Goal: Transaction & Acquisition: Book appointment/travel/reservation

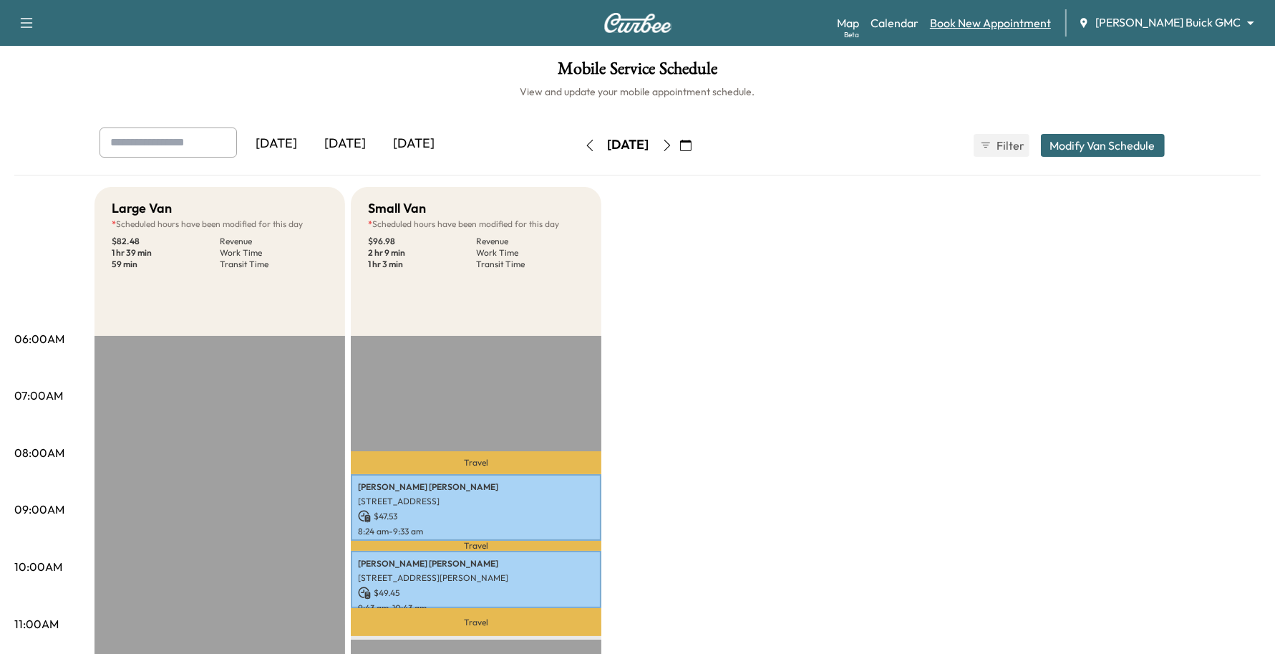
click at [1031, 24] on link "Book New Appointment" at bounding box center [990, 22] width 121 height 17
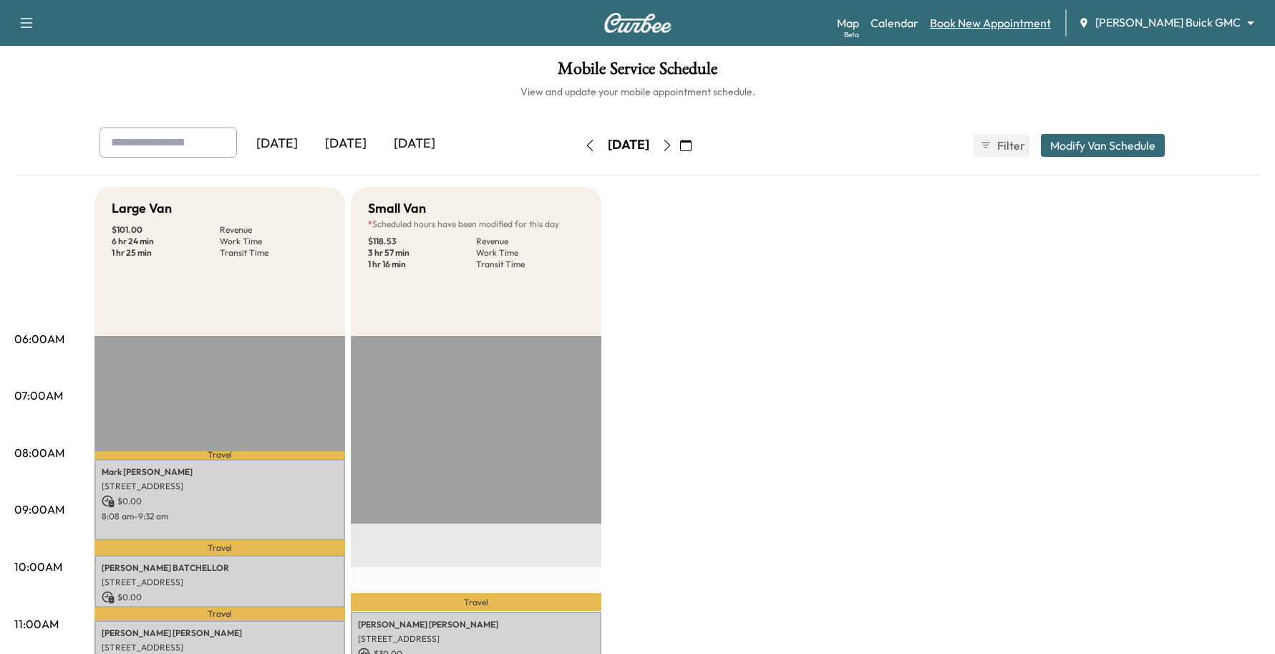
scroll to position [358, 0]
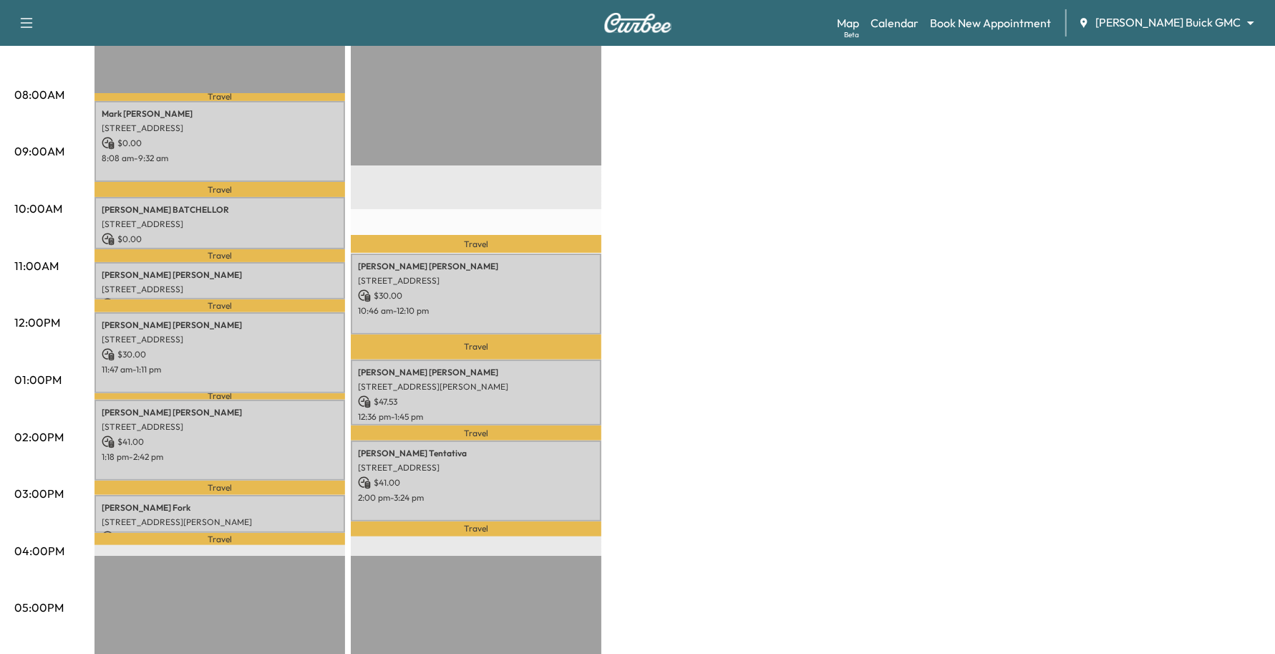
click at [1165, 9] on div "Map Beta Calendar Book New Appointment Ewing Buick GMC ******** ​" at bounding box center [1050, 22] width 427 height 27
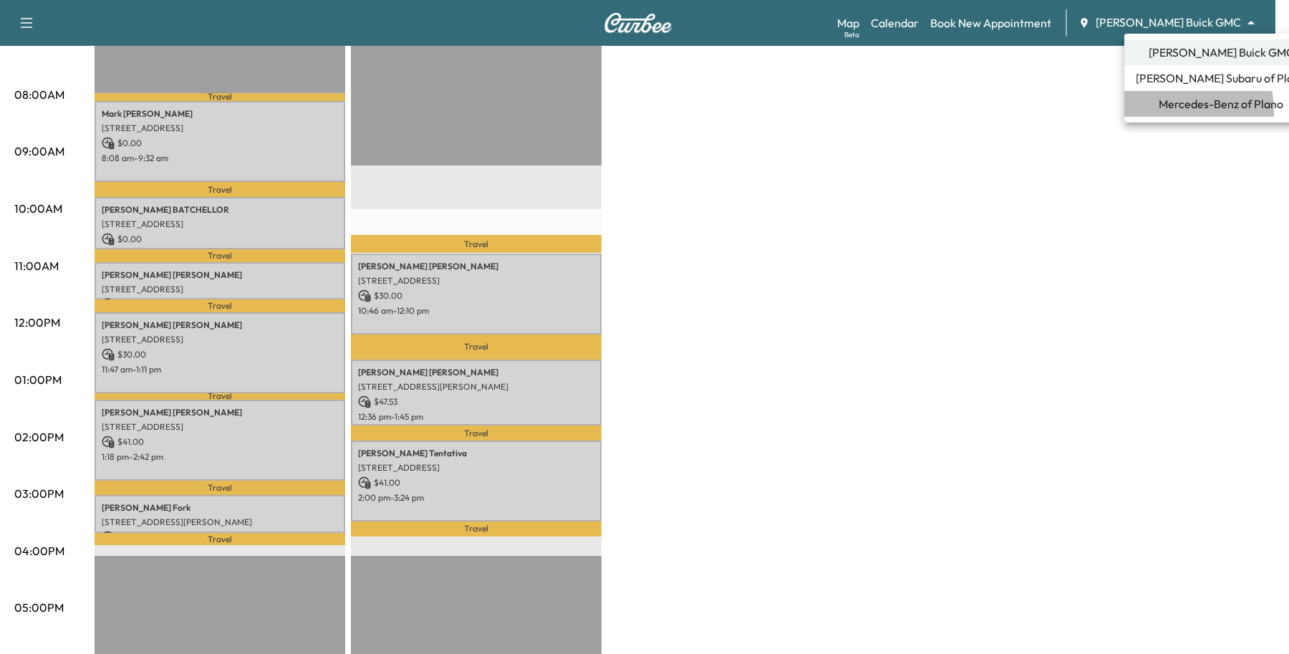
click at [1161, 111] on span "Mercedes-Benz of Plano" at bounding box center [1221, 103] width 125 height 17
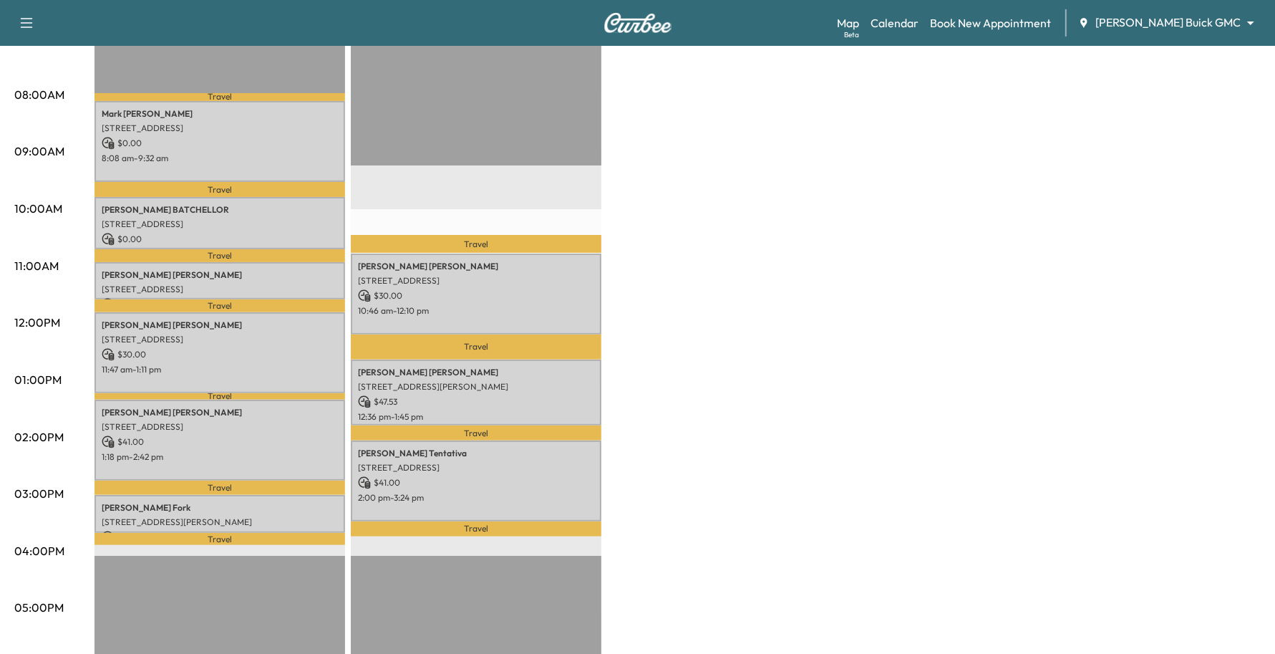
scroll to position [0, 0]
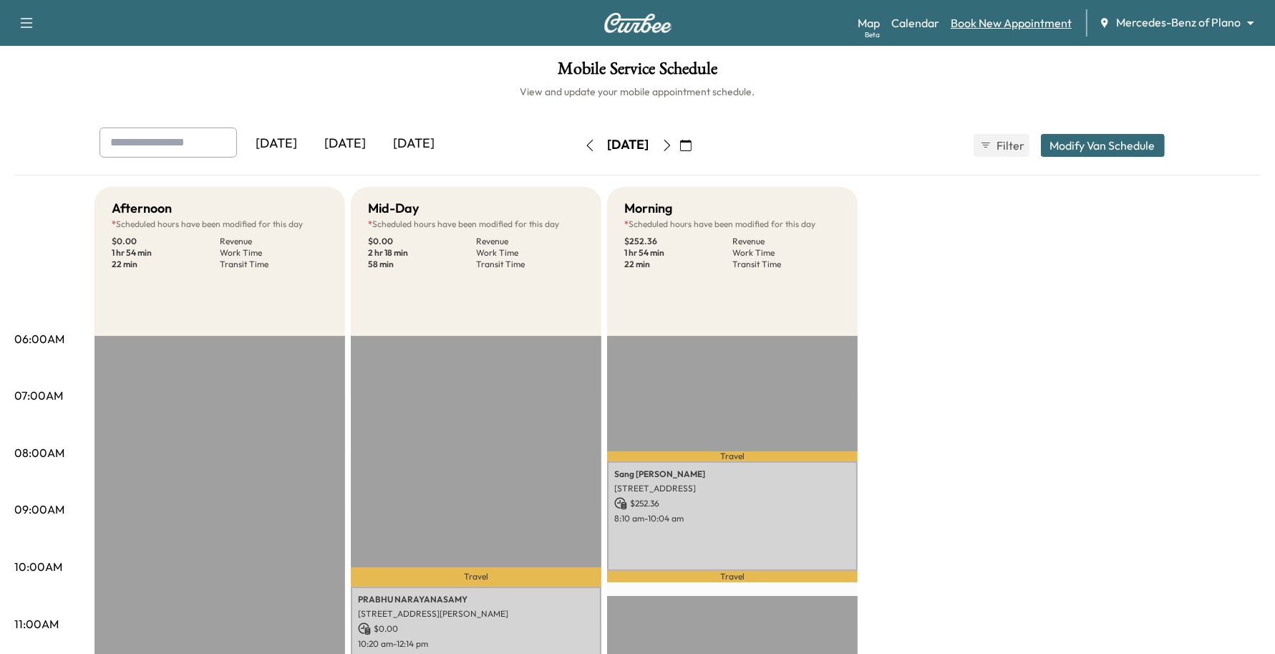
click at [1057, 29] on link "Book New Appointment" at bounding box center [1011, 22] width 121 height 17
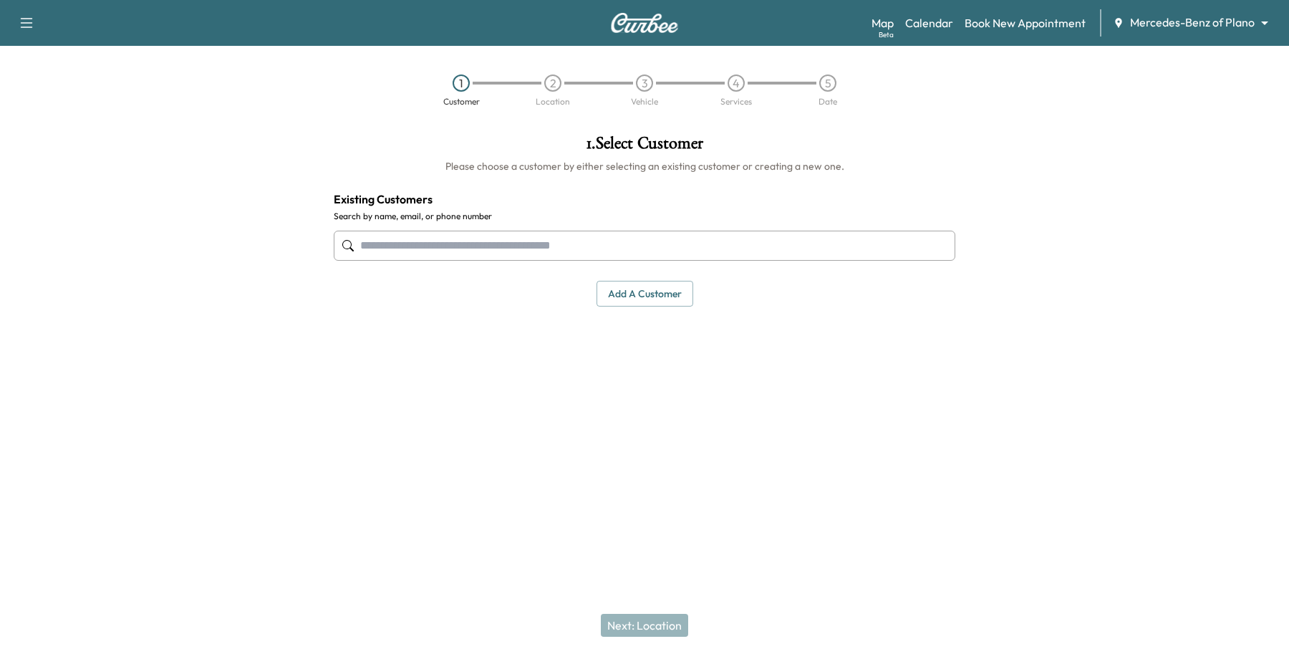
click at [632, 258] on input "text" at bounding box center [645, 246] width 622 height 30
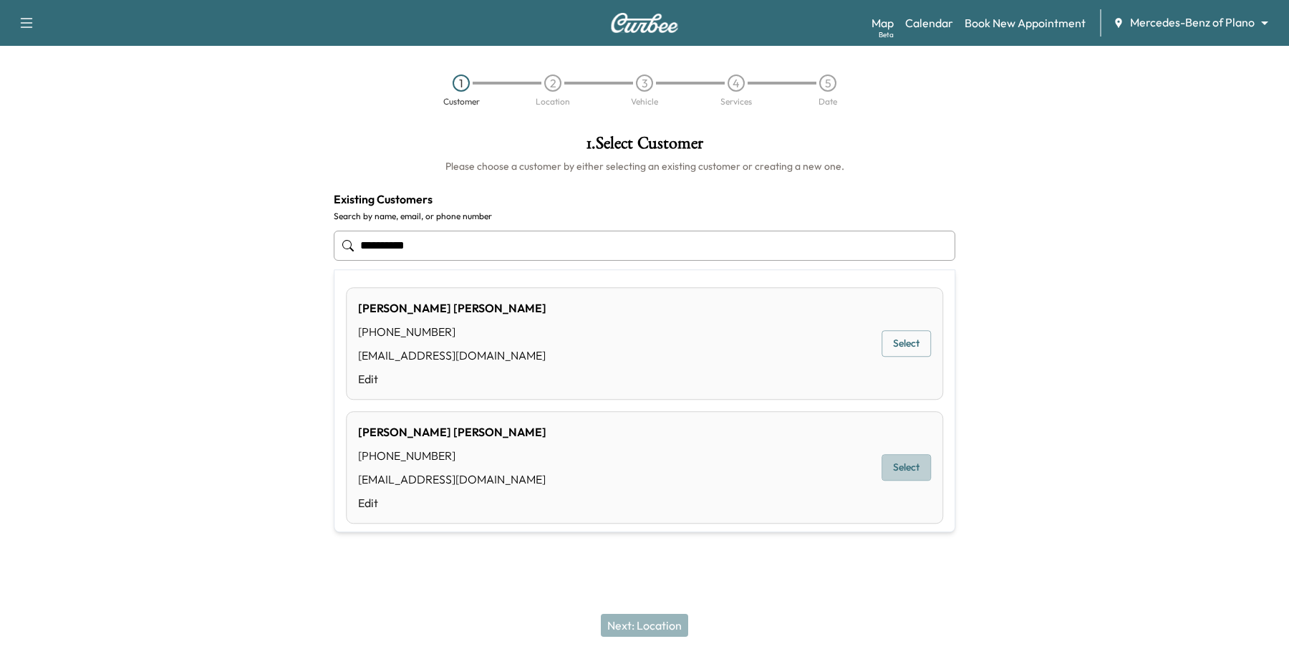
click at [914, 464] on button "Select" at bounding box center [906, 468] width 49 height 26
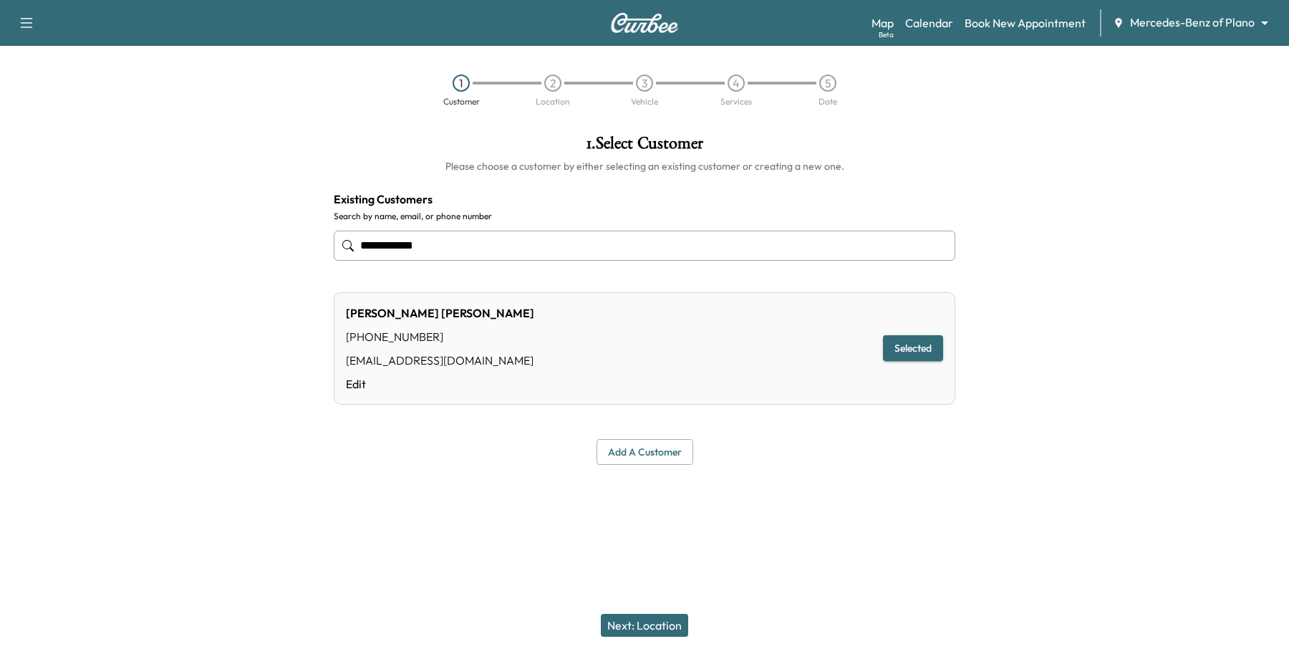
type input "**********"
click at [675, 628] on button "Next: Location" at bounding box center [644, 625] width 87 height 23
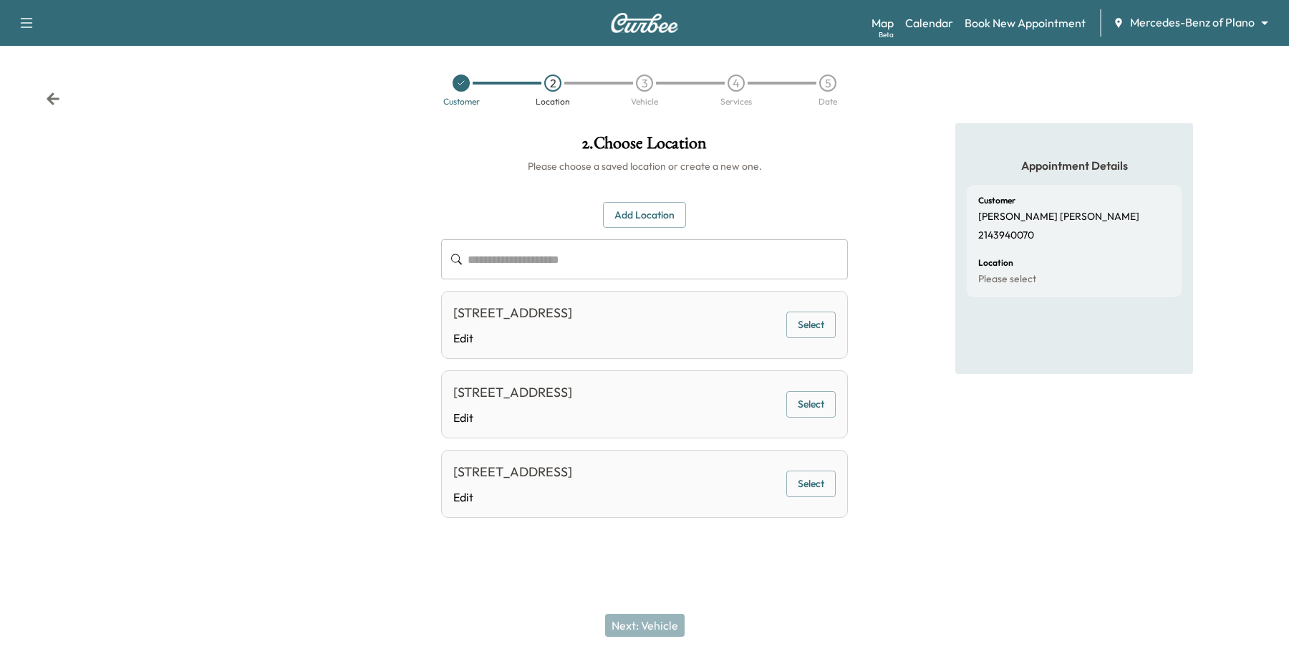
click at [807, 314] on button "Select" at bounding box center [810, 325] width 49 height 26
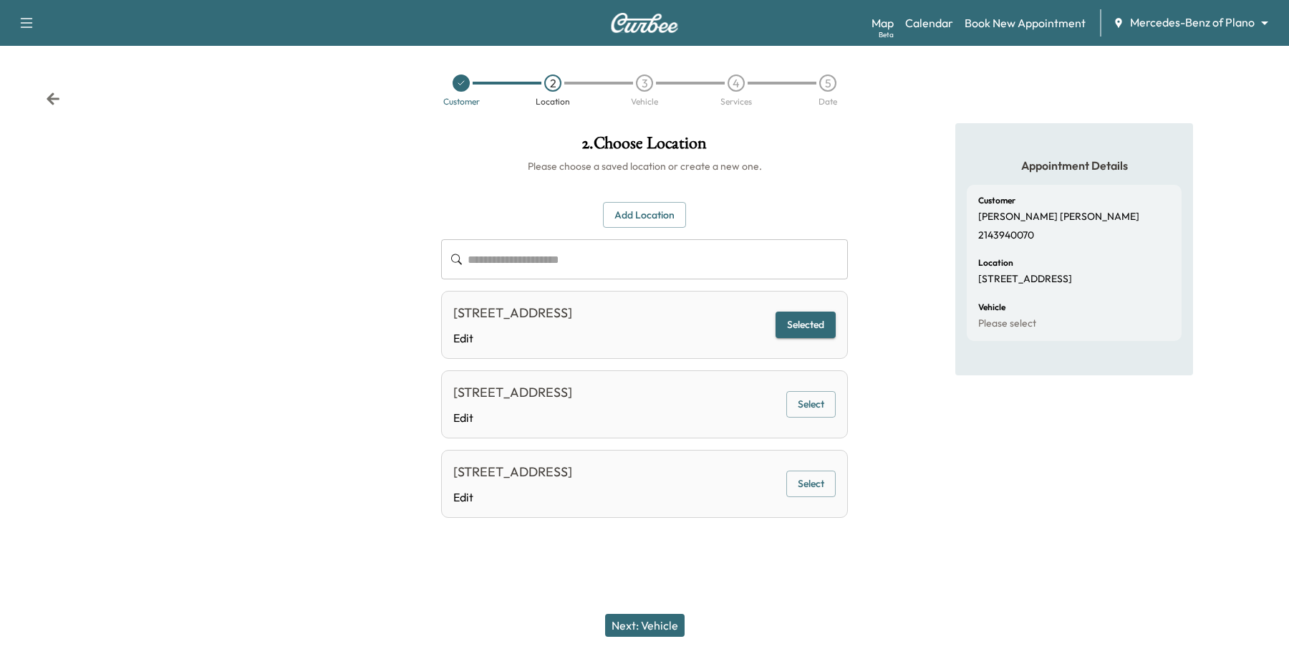
click at [650, 616] on button "Next: Vehicle" at bounding box center [644, 625] width 79 height 23
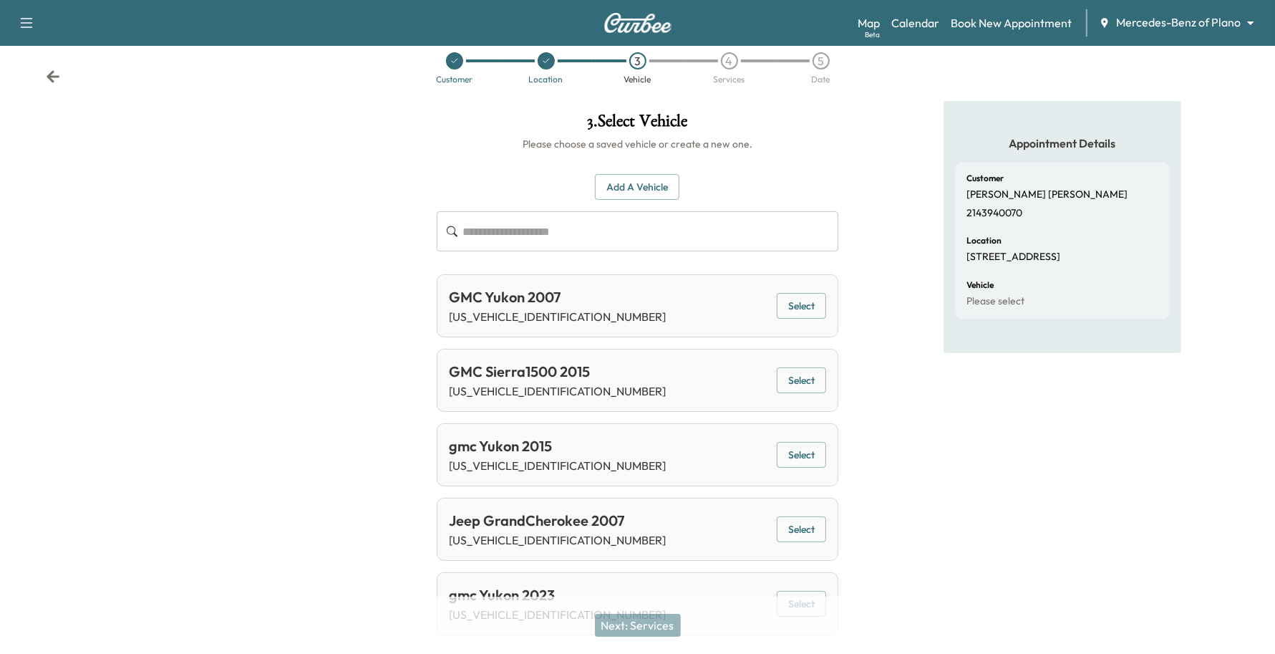
scroll to position [62, 0]
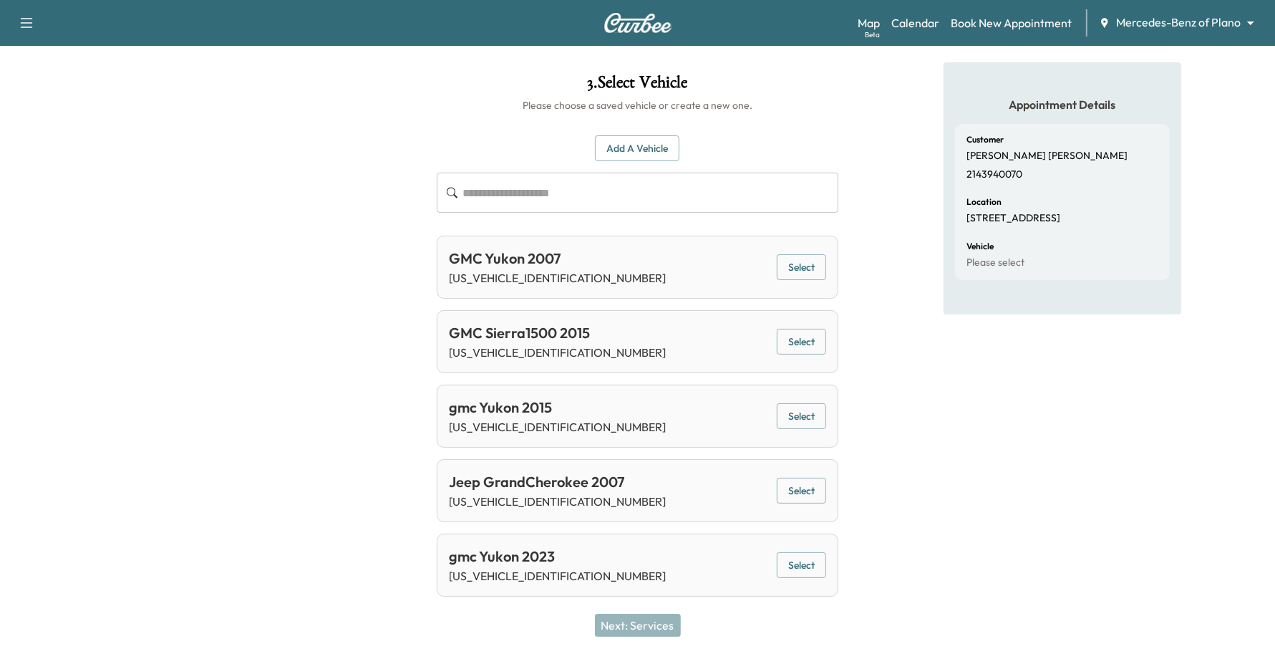
click at [614, 153] on button "Add a Vehicle" at bounding box center [637, 148] width 85 height 26
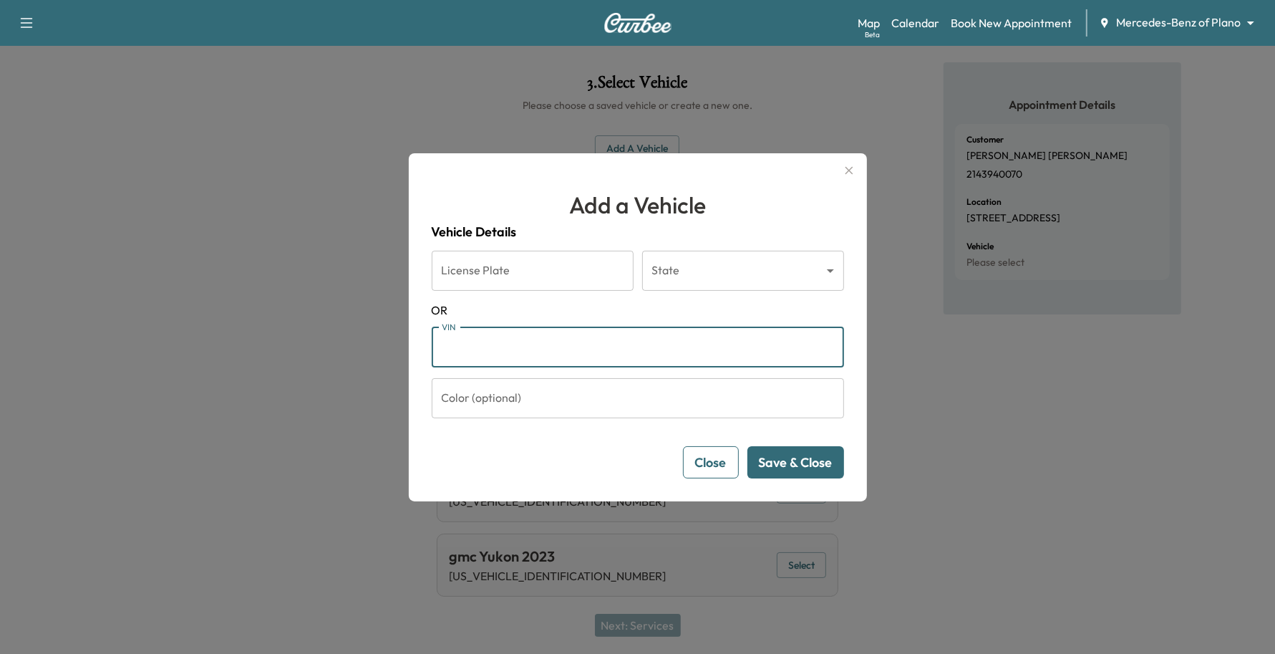
click at [528, 359] on input "VIN" at bounding box center [638, 347] width 412 height 40
click at [604, 342] on input "VIN" at bounding box center [638, 347] width 412 height 40
paste input "**********"
type input "**********"
click at [803, 476] on button "Save & Close" at bounding box center [796, 462] width 97 height 32
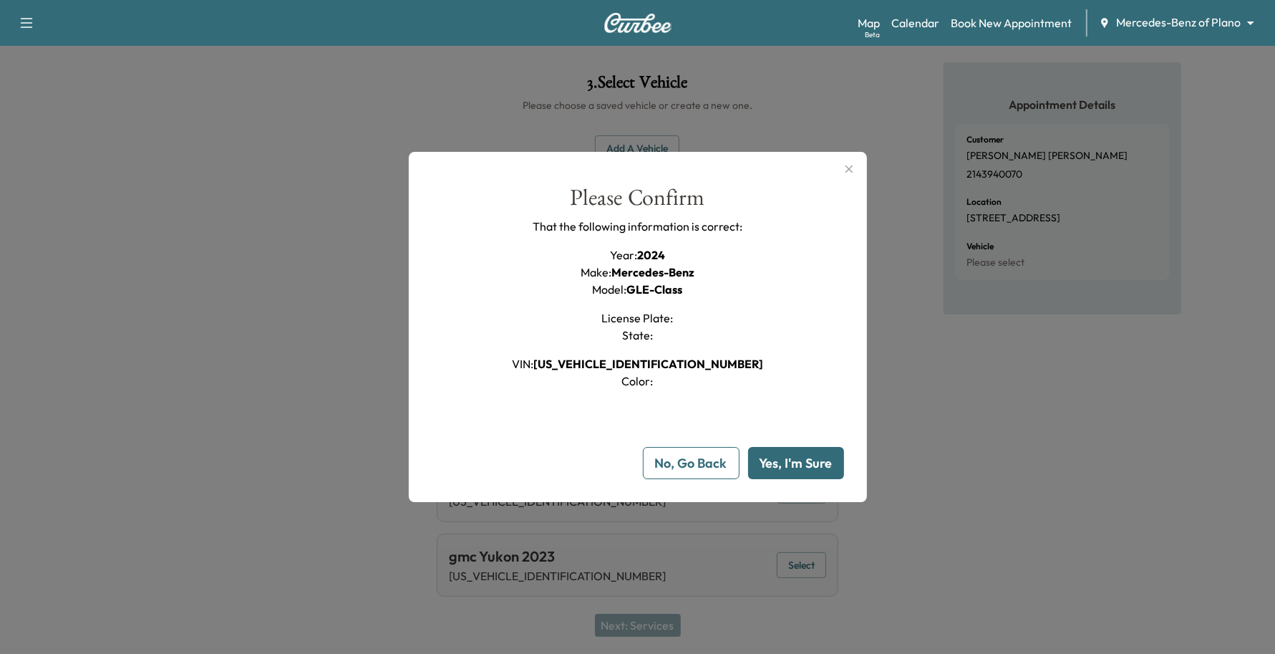
click at [800, 460] on button "Yes, I'm Sure" at bounding box center [796, 463] width 96 height 32
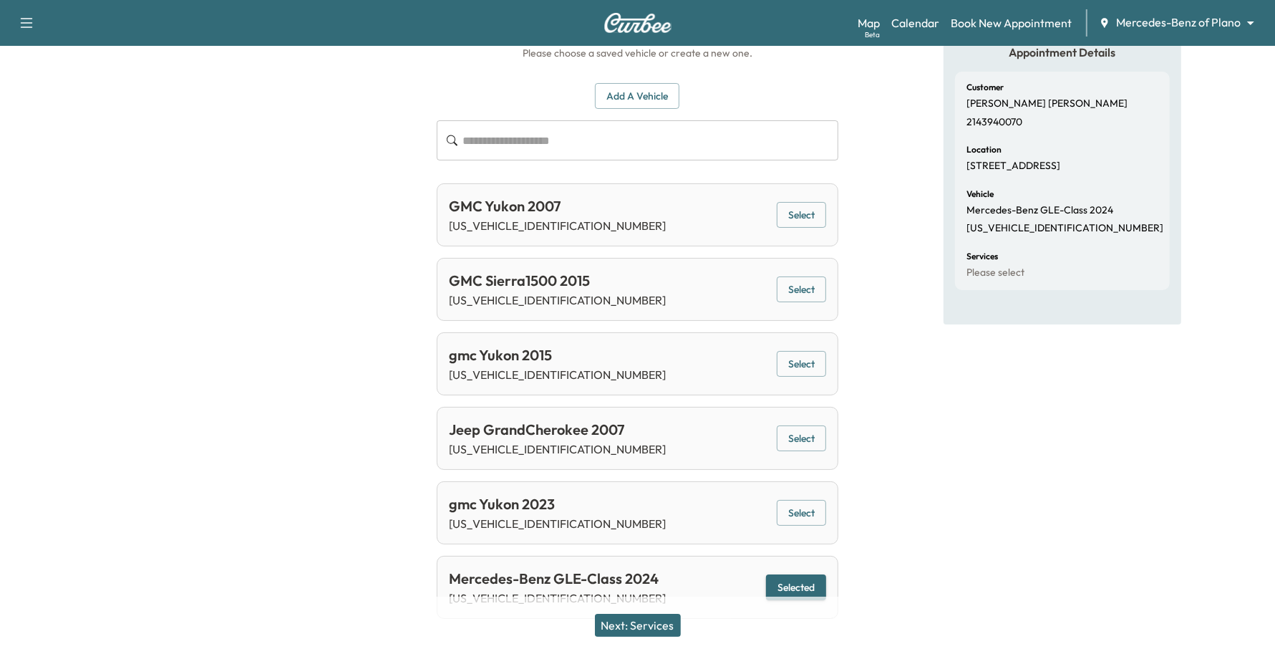
scroll to position [137, 0]
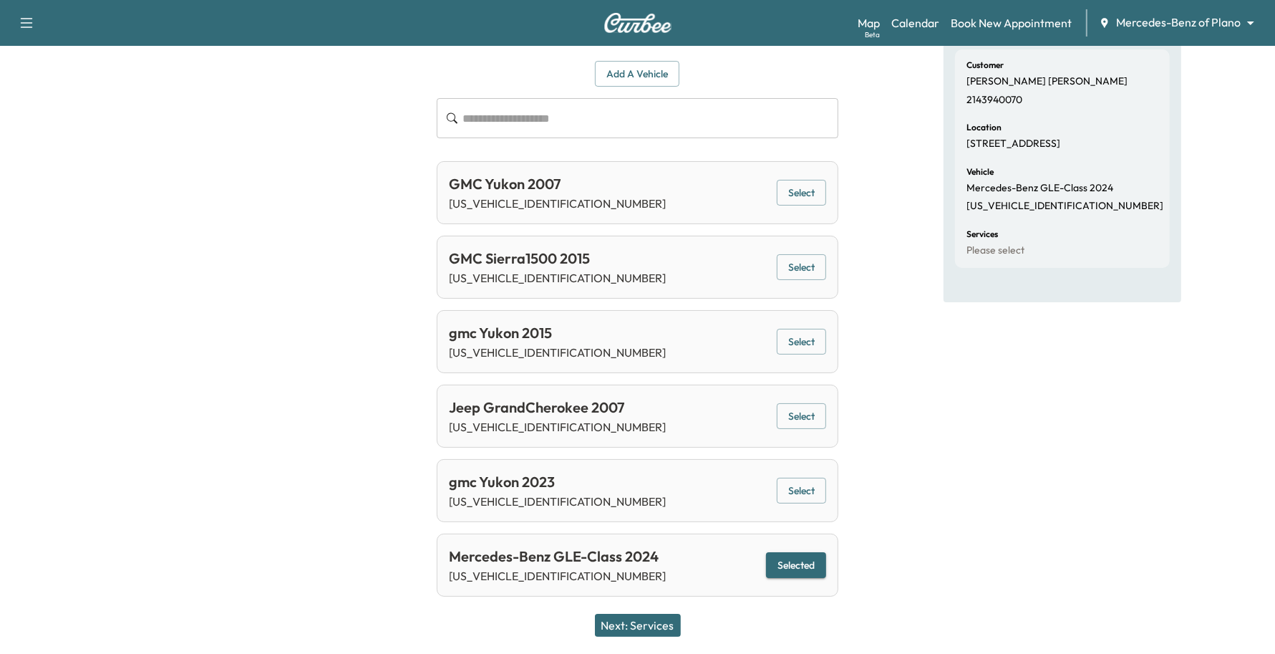
click at [896, 367] on div "Appointment Details Customer Joseph Lynch 2143940070 Location 11110 RUSSWOOD CI…" at bounding box center [1062, 298] width 425 height 620
click at [237, 245] on div at bounding box center [212, 298] width 425 height 620
click at [793, 556] on button "Selected" at bounding box center [796, 565] width 60 height 26
click at [609, 632] on button "Next: Services" at bounding box center [638, 625] width 86 height 23
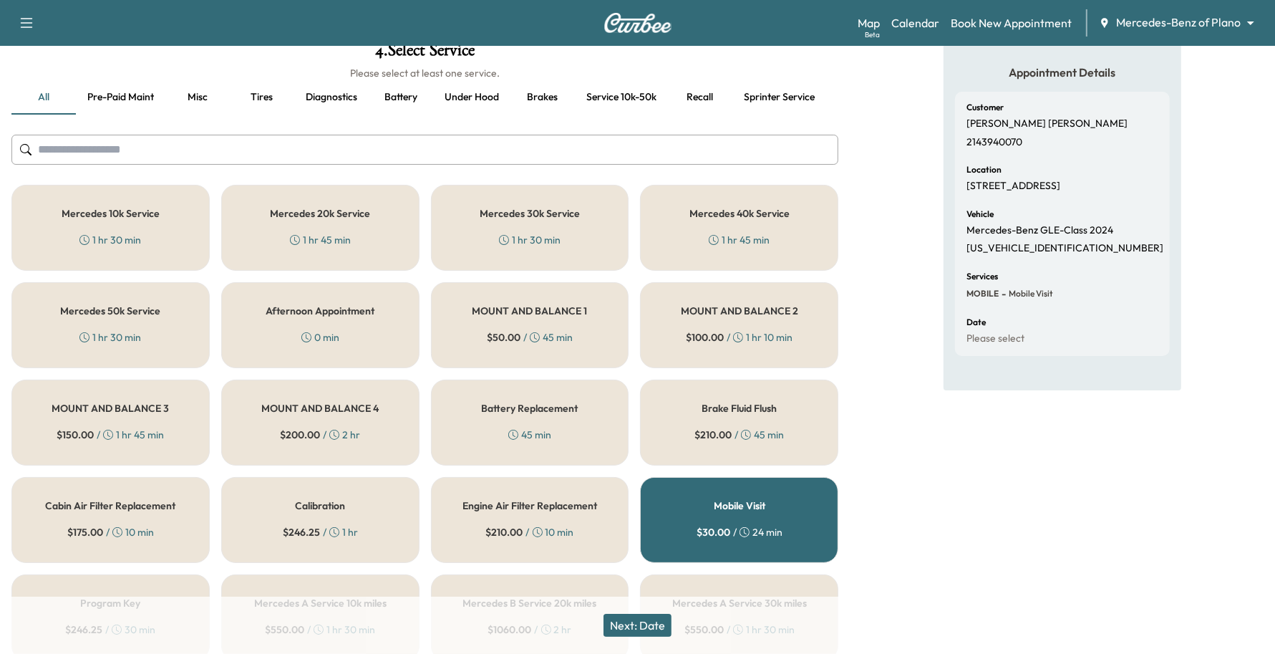
scroll to position [0, 0]
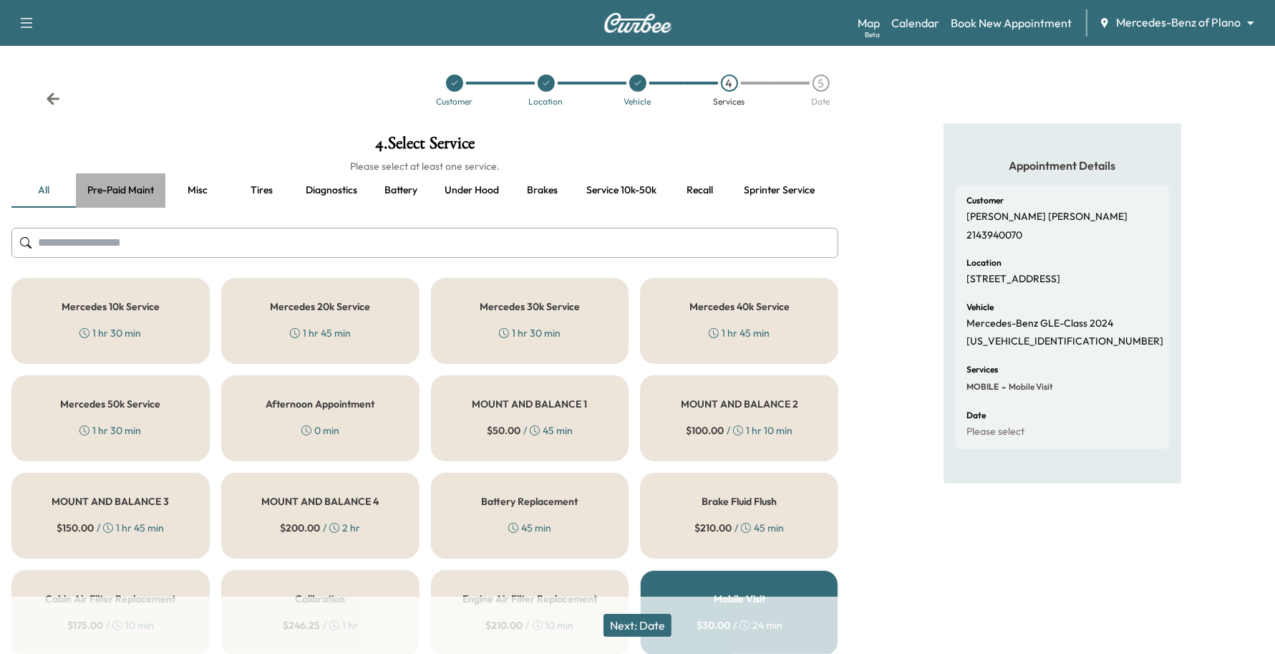
click at [153, 201] on button "Pre-paid maint" at bounding box center [121, 190] width 90 height 34
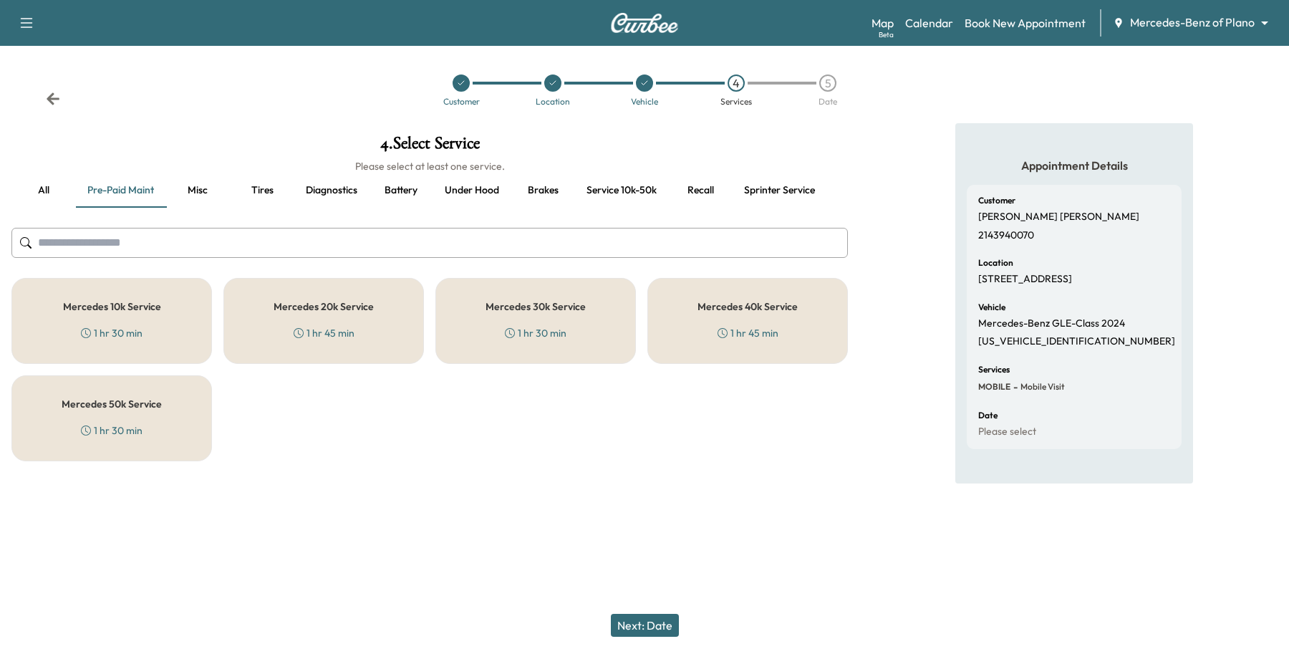
click at [203, 191] on button "Misc" at bounding box center [197, 190] width 64 height 34
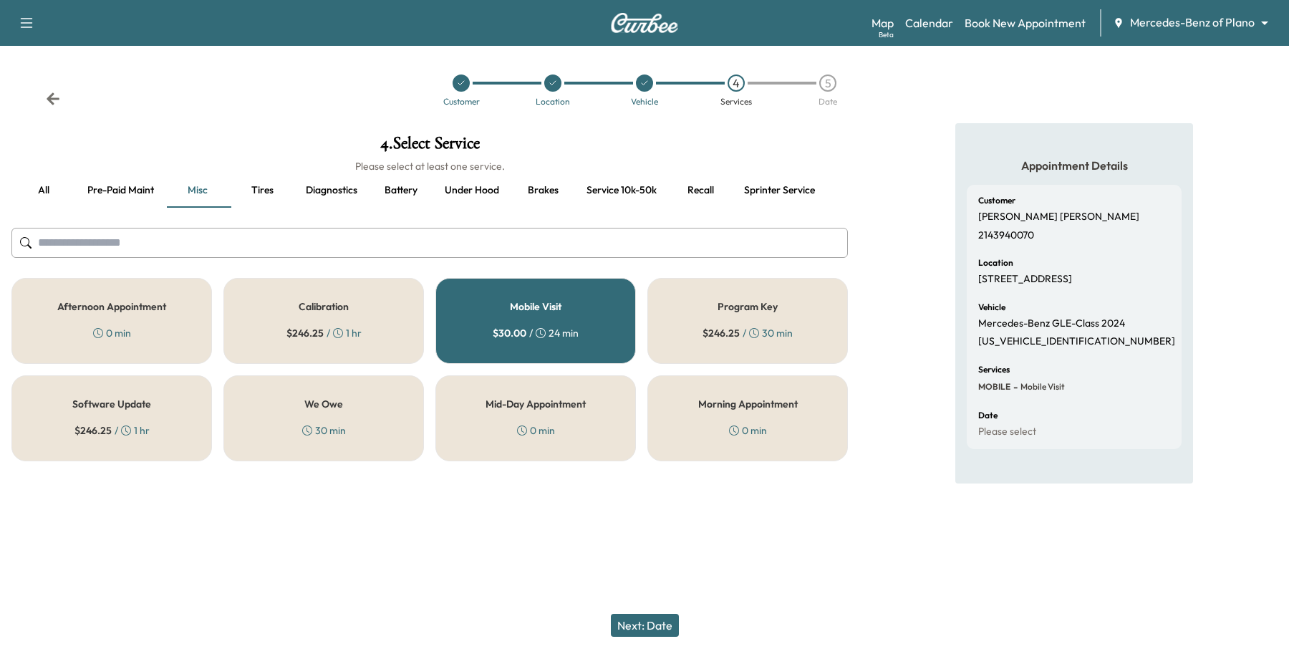
click at [132, 183] on button "Pre-paid maint" at bounding box center [121, 190] width 90 height 34
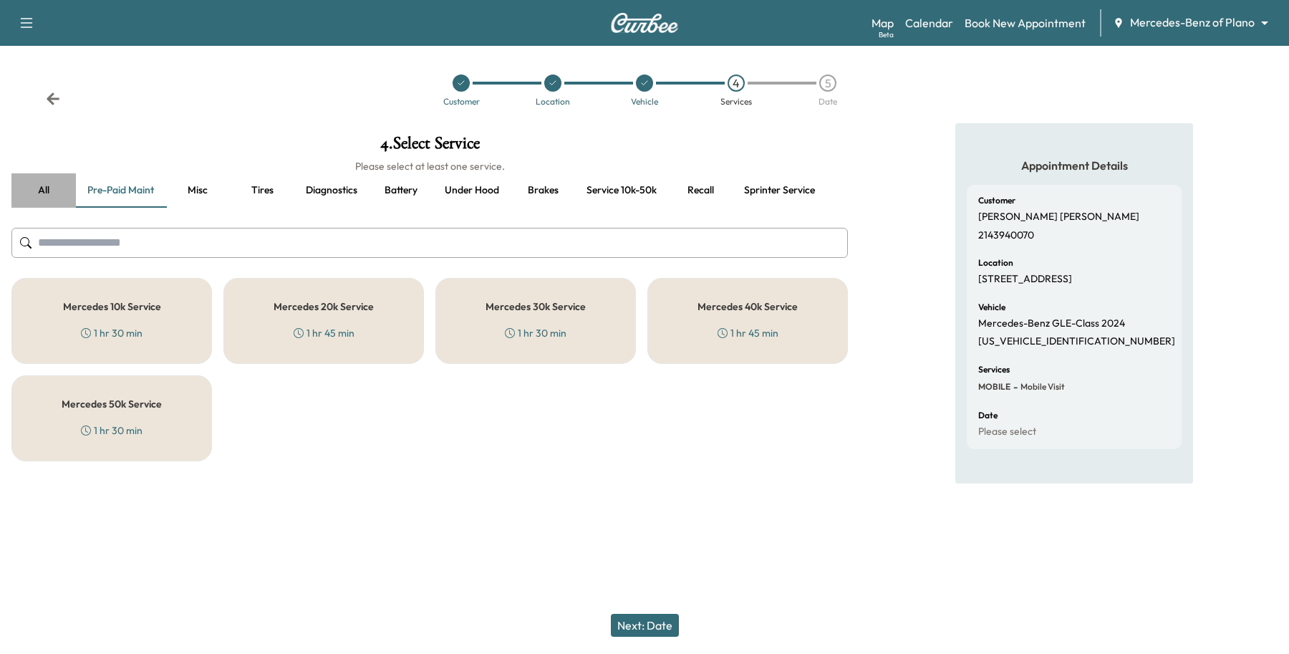
click at [42, 190] on button "all" at bounding box center [43, 190] width 64 height 34
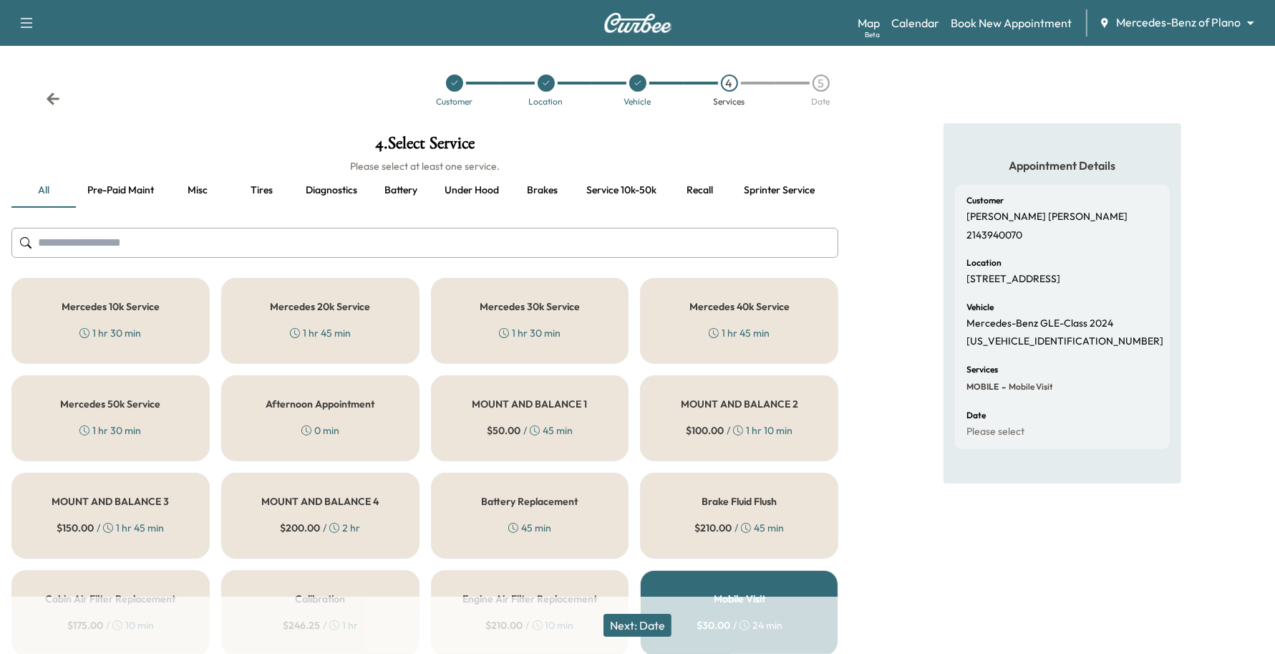
click at [692, 188] on button "Recall" at bounding box center [700, 190] width 64 height 34
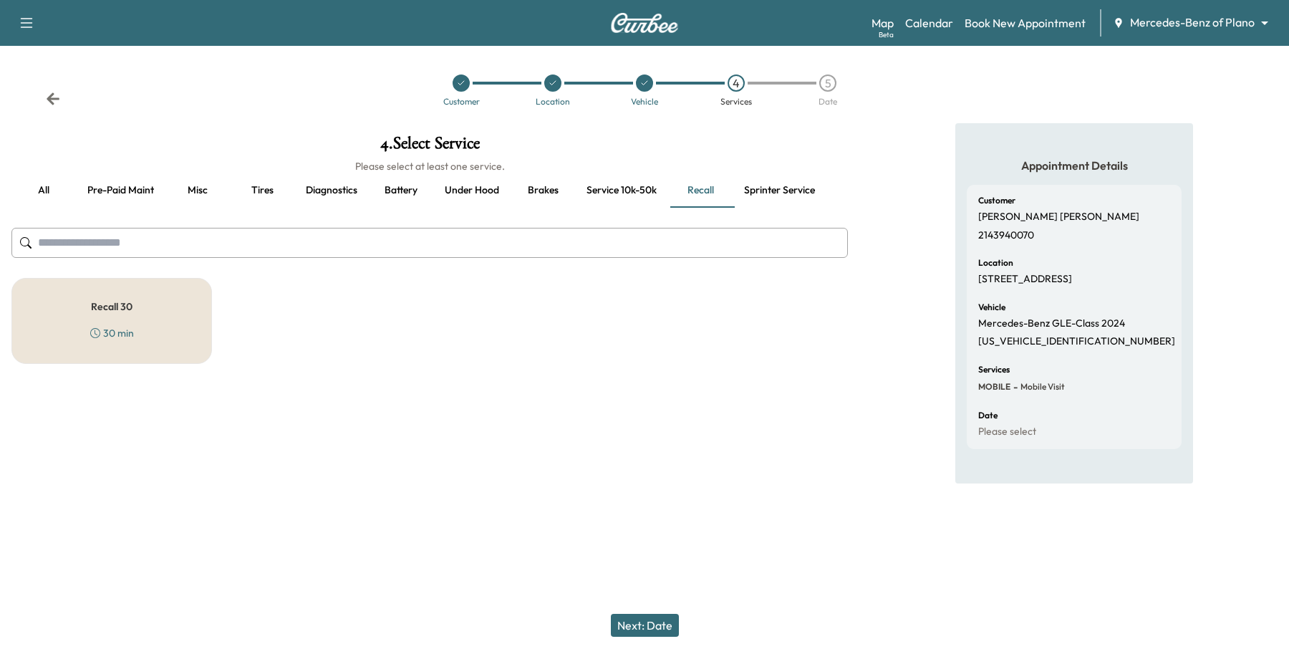
click at [112, 294] on div "Recall 30 30 min" at bounding box center [111, 321] width 201 height 86
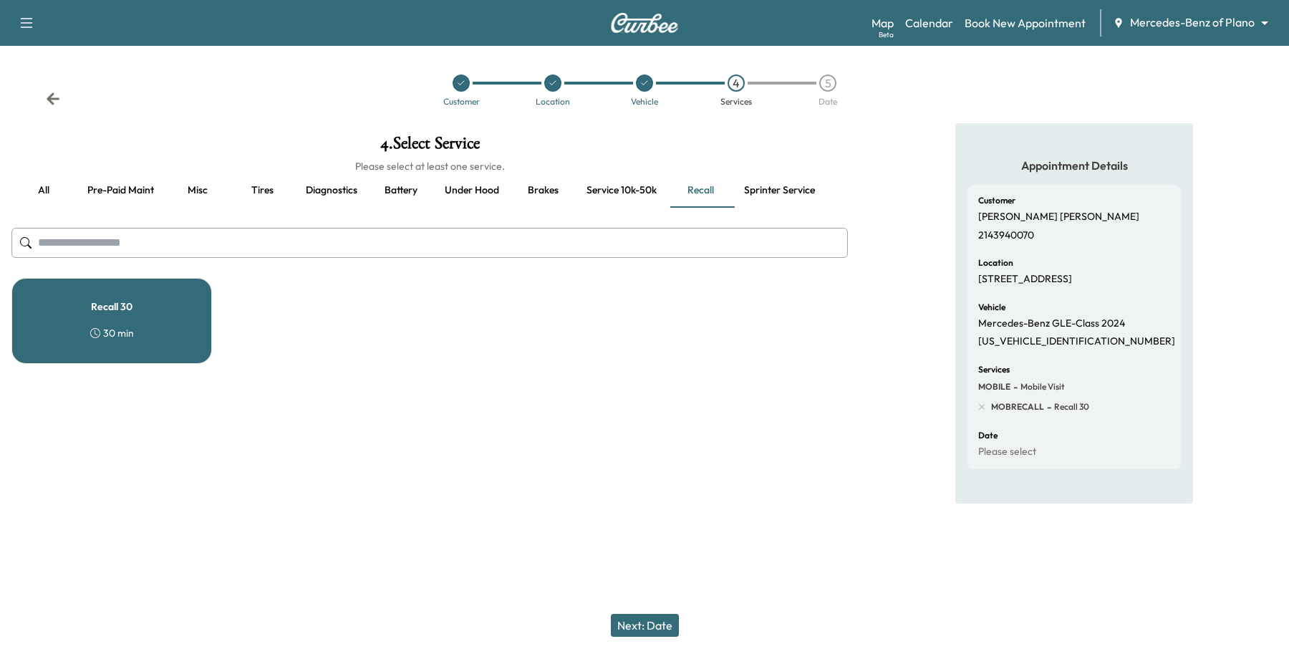
click at [665, 625] on button "Next: Date" at bounding box center [645, 625] width 68 height 23
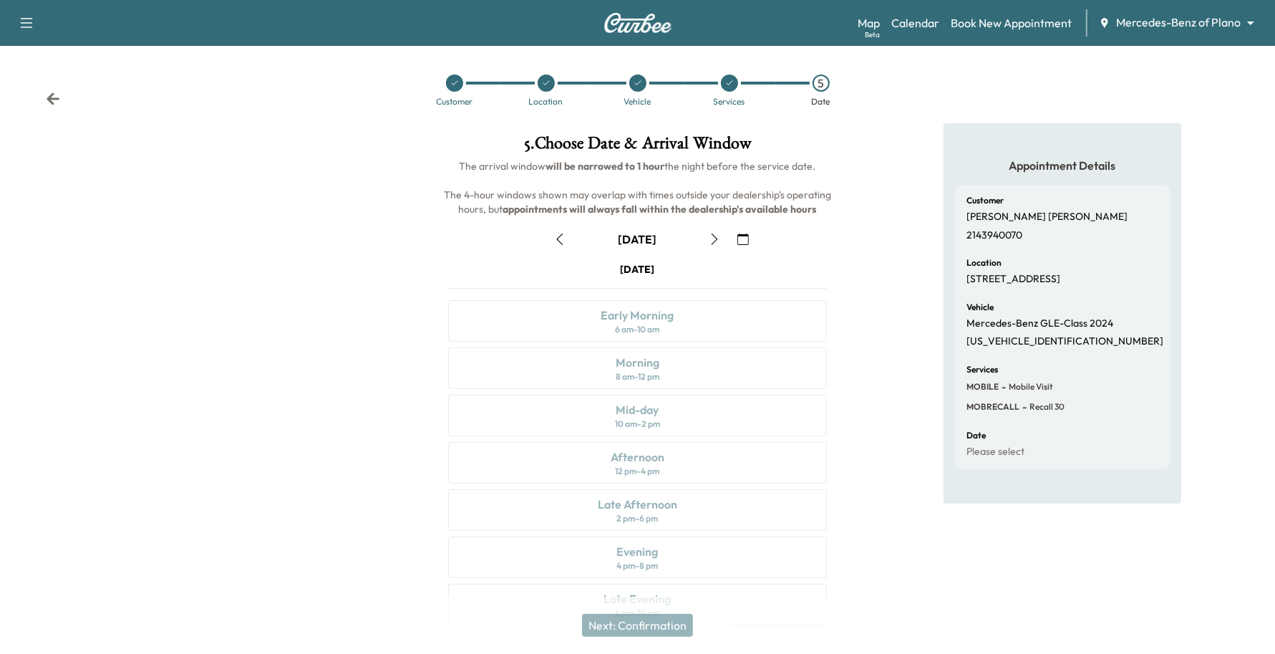
click at [747, 241] on icon "button" at bounding box center [743, 238] width 11 height 11
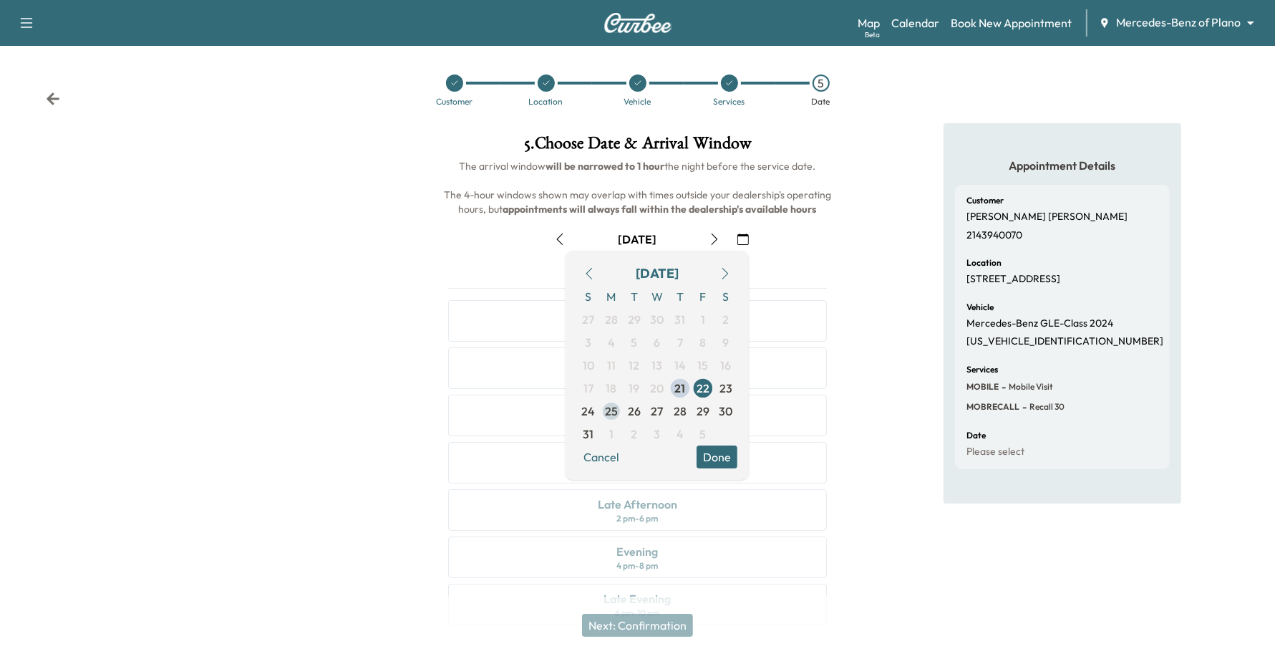
click at [605, 409] on span "25" at bounding box center [611, 410] width 13 height 17
click at [703, 450] on button "Done" at bounding box center [717, 456] width 41 height 23
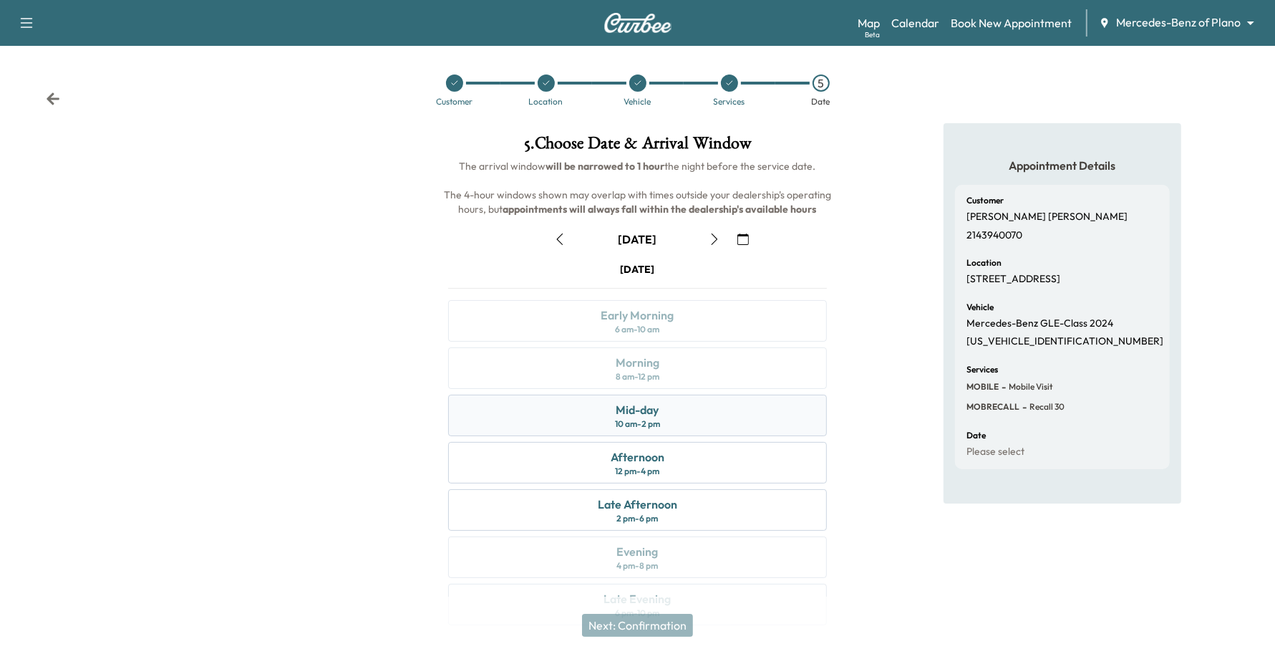
click at [703, 421] on div "Mid-day 10 am - 2 pm" at bounding box center [638, 416] width 380 height 42
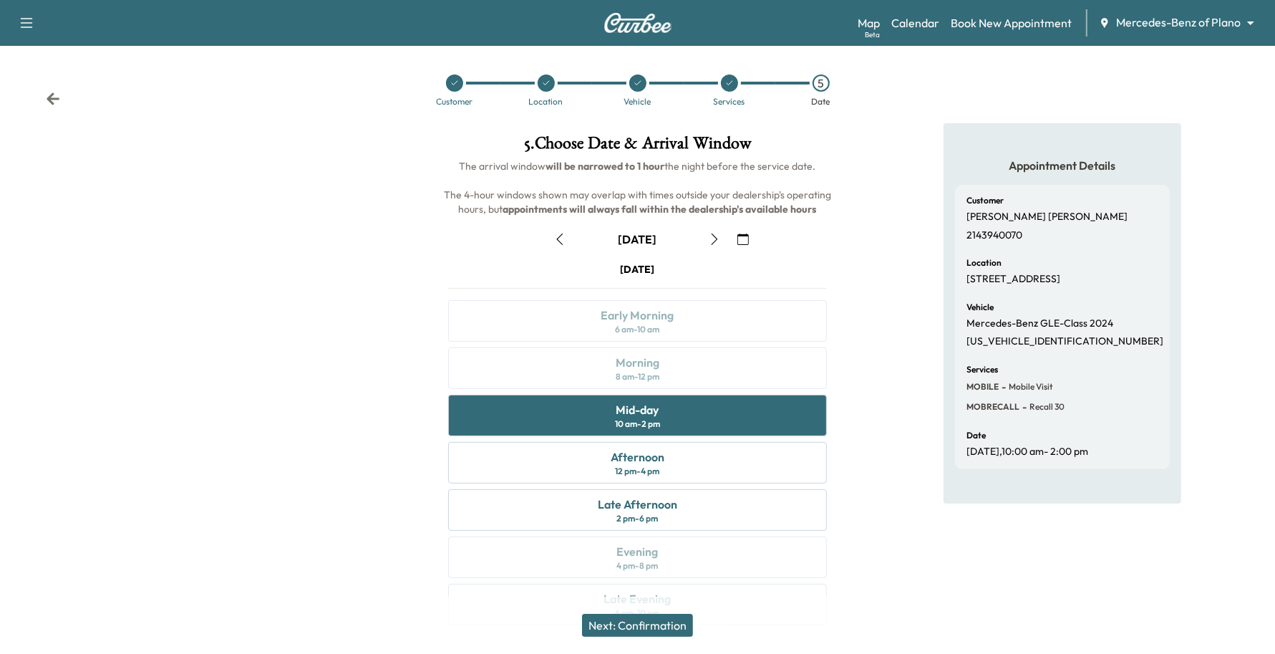
click at [649, 612] on div "Next: Confirmation" at bounding box center [637, 625] width 1275 height 57
click at [650, 625] on button "Next: Confirmation" at bounding box center [637, 625] width 111 height 23
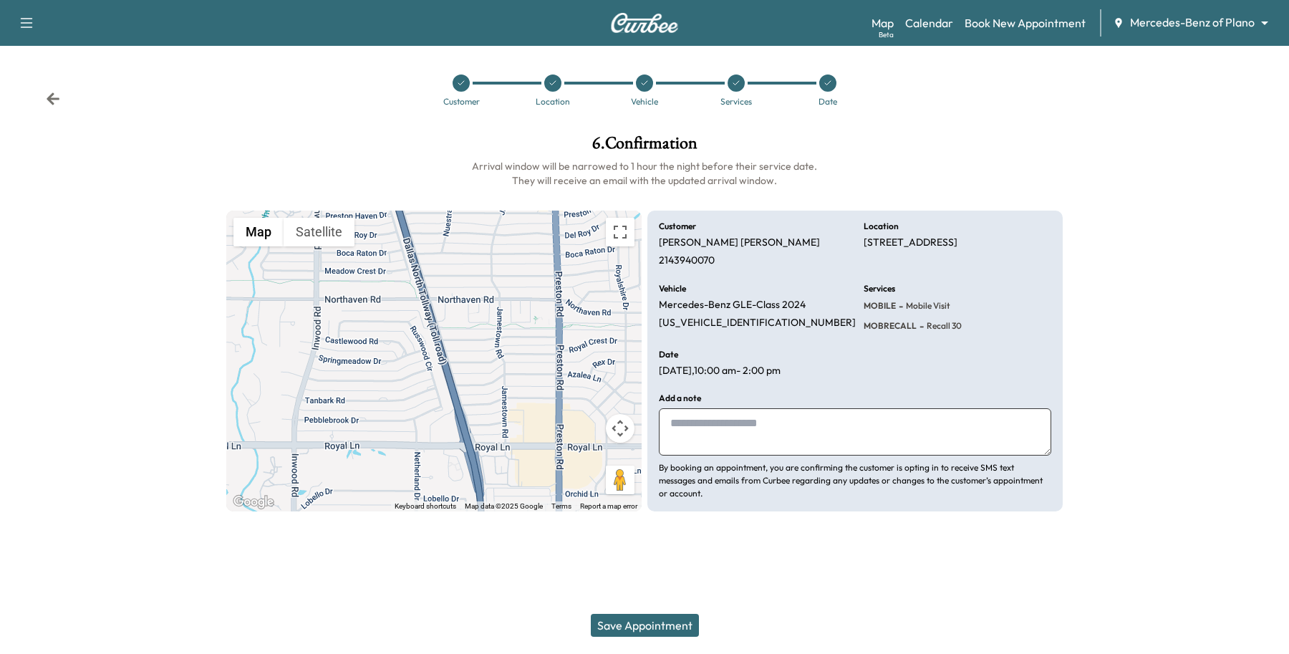
click at [741, 432] on textarea at bounding box center [855, 431] width 392 height 47
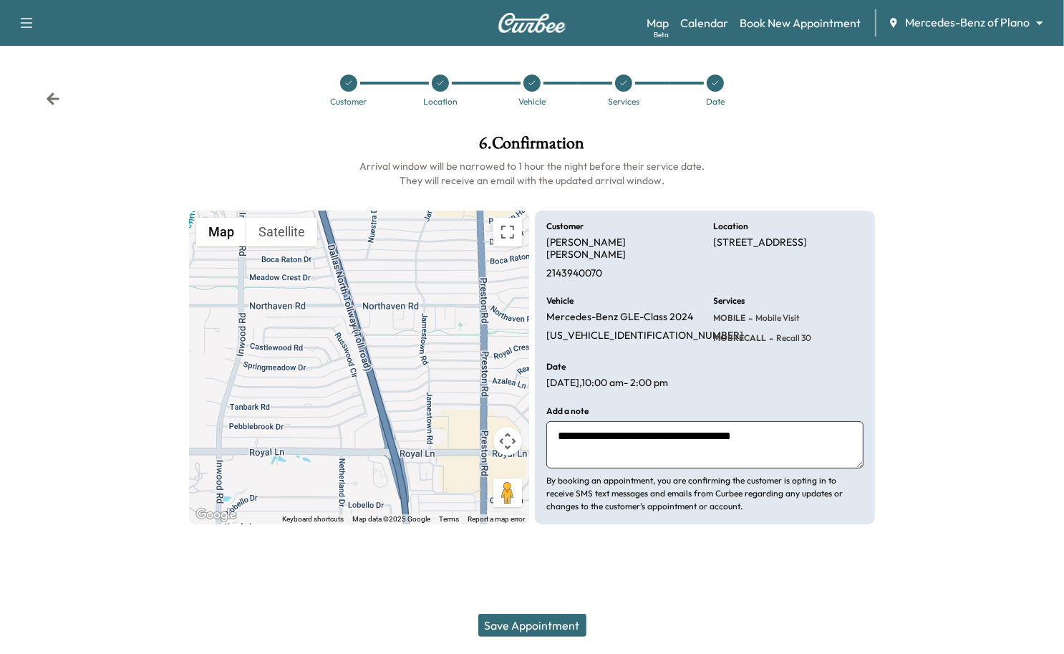
drag, startPoint x: 789, startPoint y: 439, endPoint x: 699, endPoint y: 410, distance: 94.7
click at [700, 421] on textarea "**********" at bounding box center [704, 444] width 317 height 47
click at [696, 421] on textarea "**********" at bounding box center [704, 444] width 317 height 47
drag, startPoint x: 696, startPoint y: 419, endPoint x: 685, endPoint y: 430, distance: 15.7
click at [685, 430] on textarea "**********" at bounding box center [704, 444] width 317 height 47
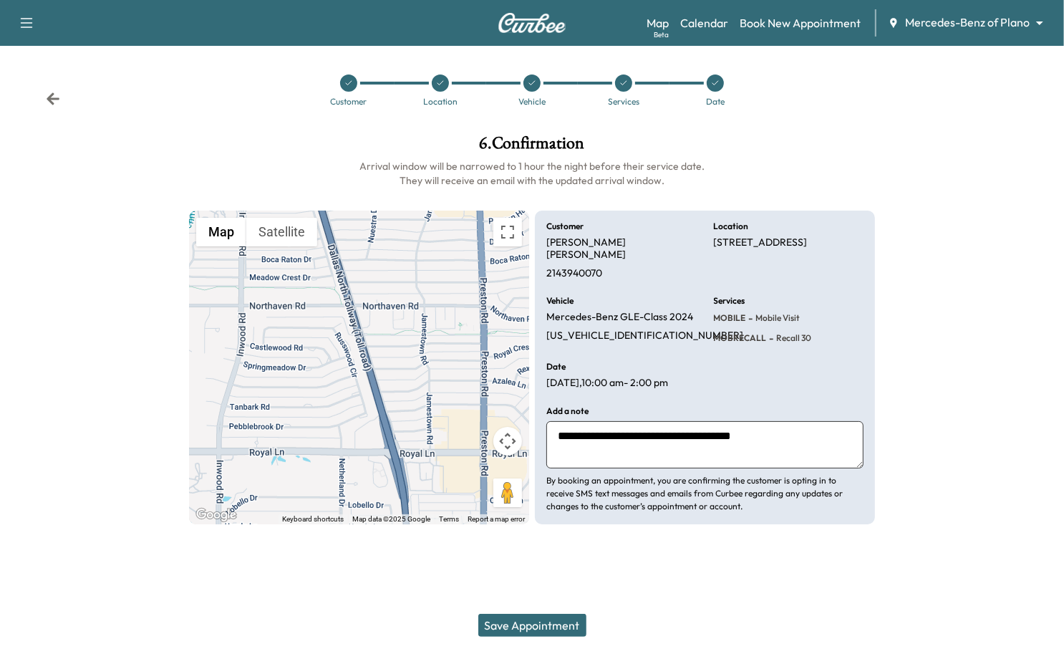
click at [711, 421] on textarea "**********" at bounding box center [704, 444] width 317 height 47
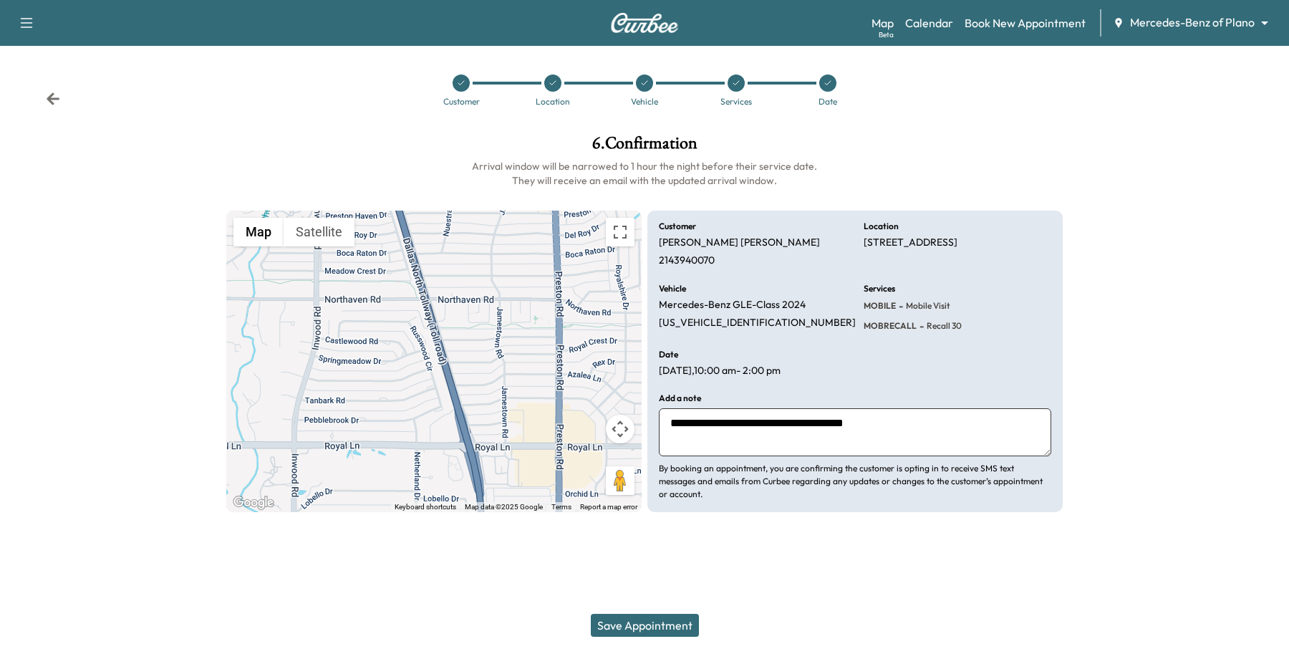
click at [821, 428] on textarea "**********" at bounding box center [855, 431] width 392 height 47
drag, startPoint x: 793, startPoint y: 414, endPoint x: 821, endPoint y: 433, distance: 34.6
click at [821, 433] on textarea "**********" at bounding box center [855, 431] width 392 height 47
click at [813, 423] on textarea "**********" at bounding box center [855, 431] width 392 height 47
type textarea "**********"
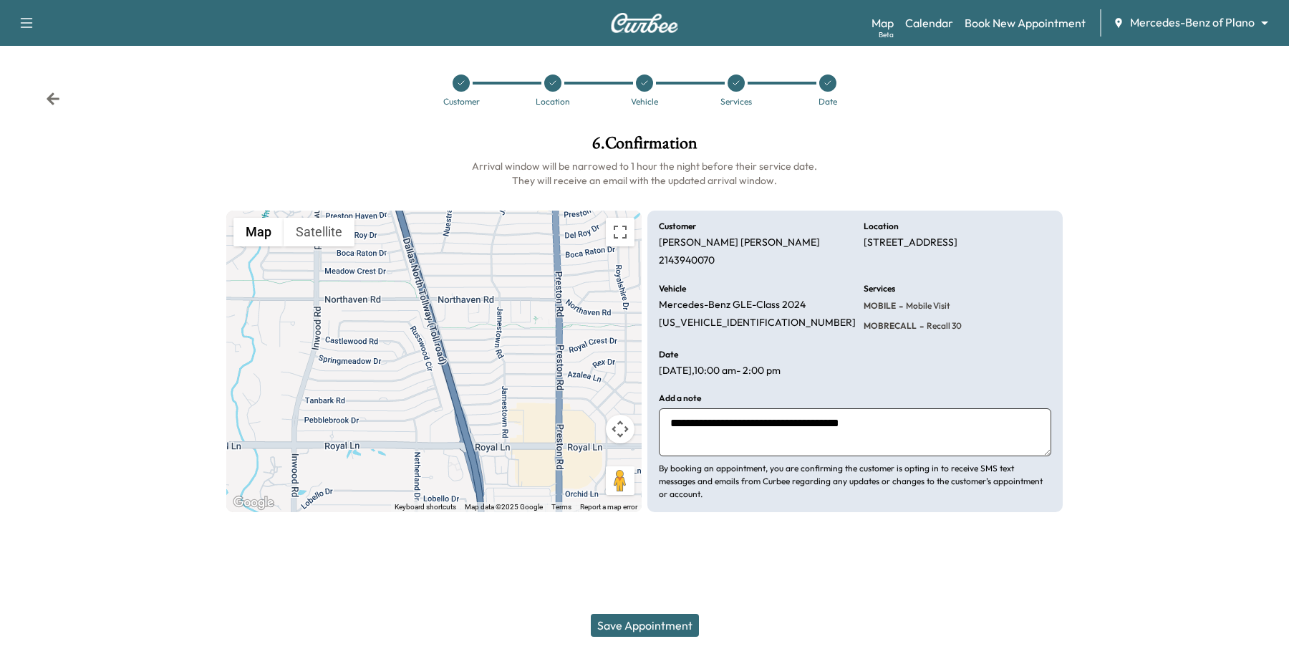
click at [660, 617] on button "Save Appointment" at bounding box center [645, 625] width 108 height 23
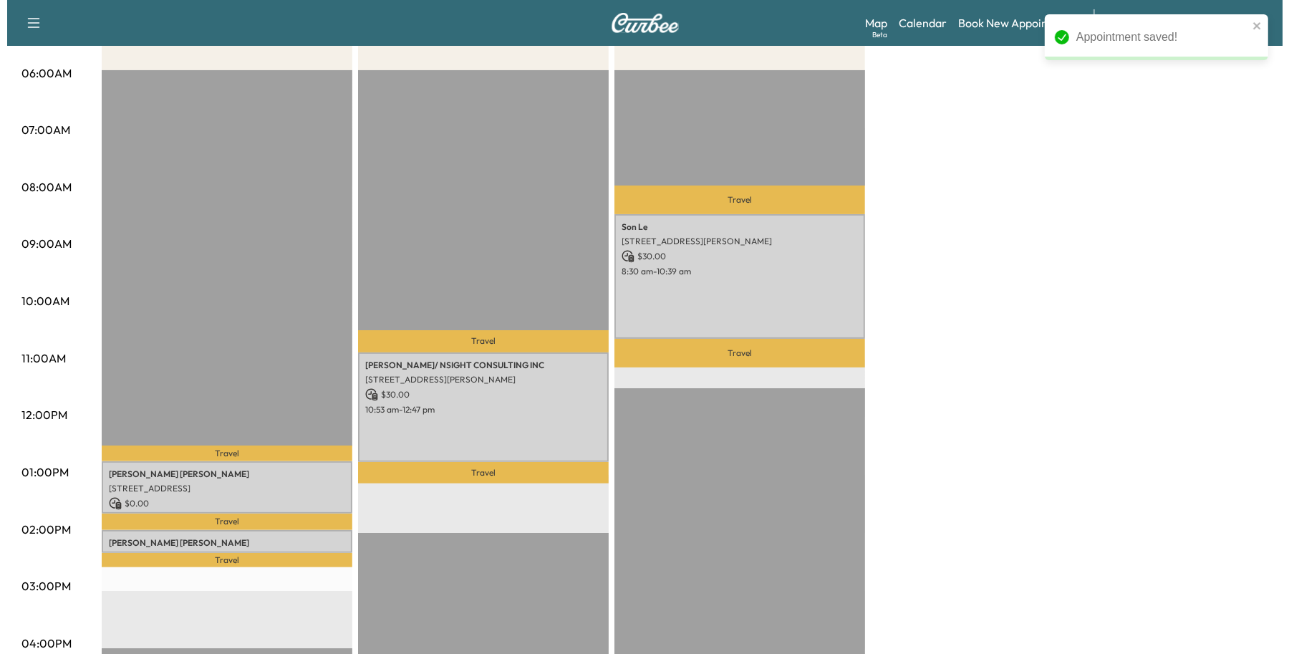
scroll to position [448, 0]
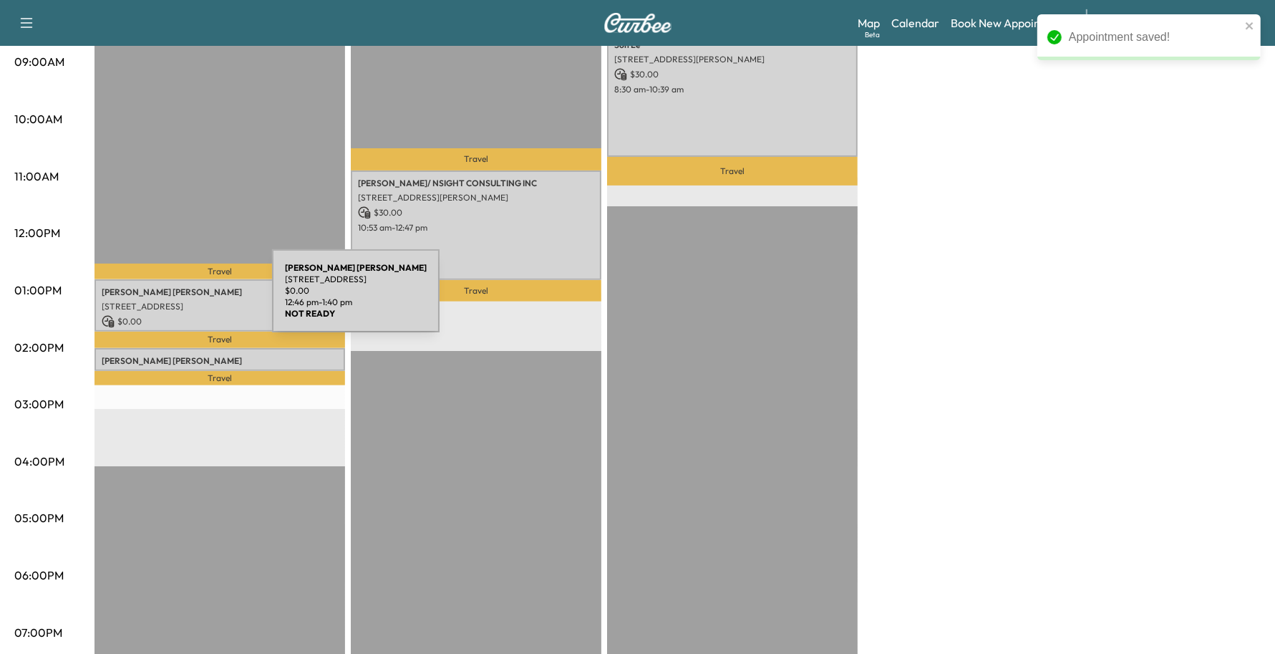
click at [165, 301] on p "11110 RUSSWOOD CIR, DALLAS, TX 75229, USA" at bounding box center [220, 306] width 236 height 11
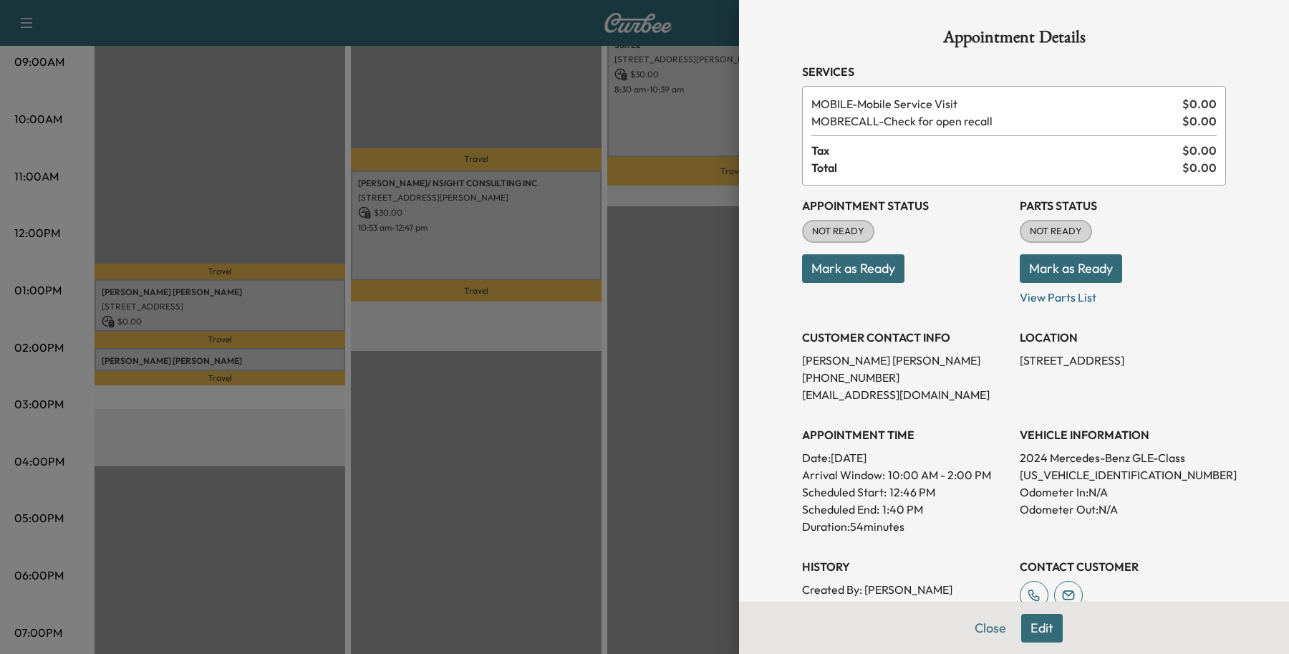
click at [1028, 622] on button "Edit" at bounding box center [1042, 628] width 42 height 29
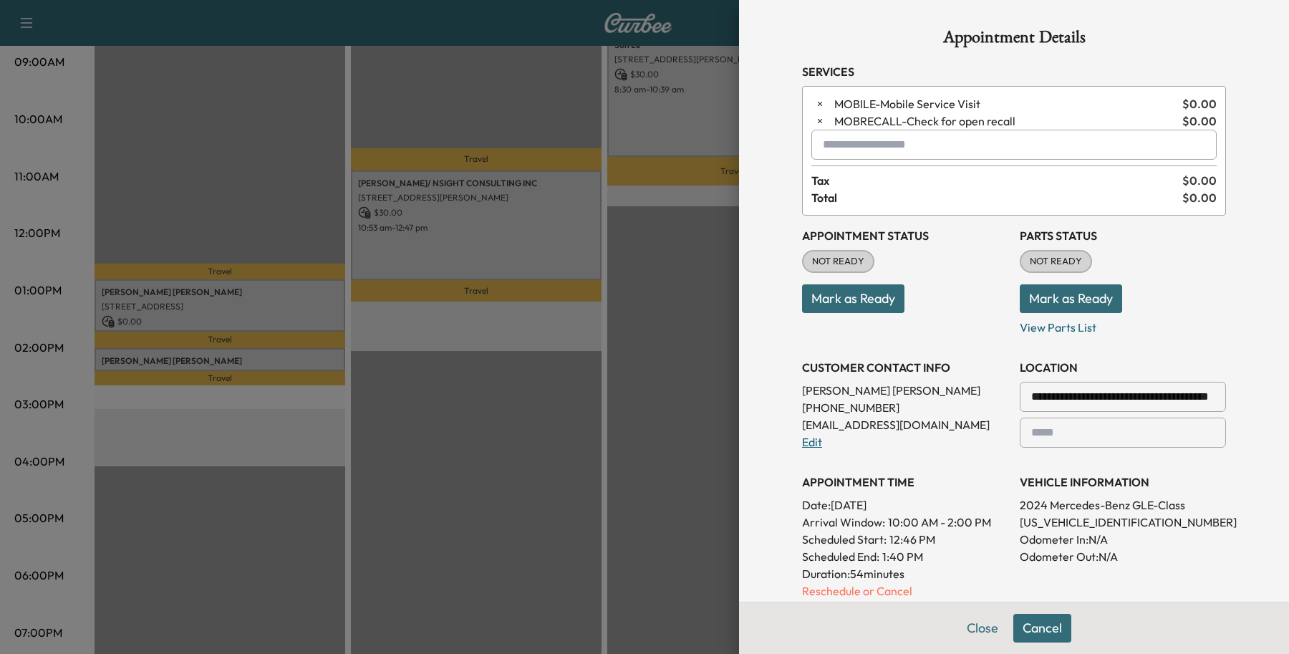
scroll to position [90, 0]
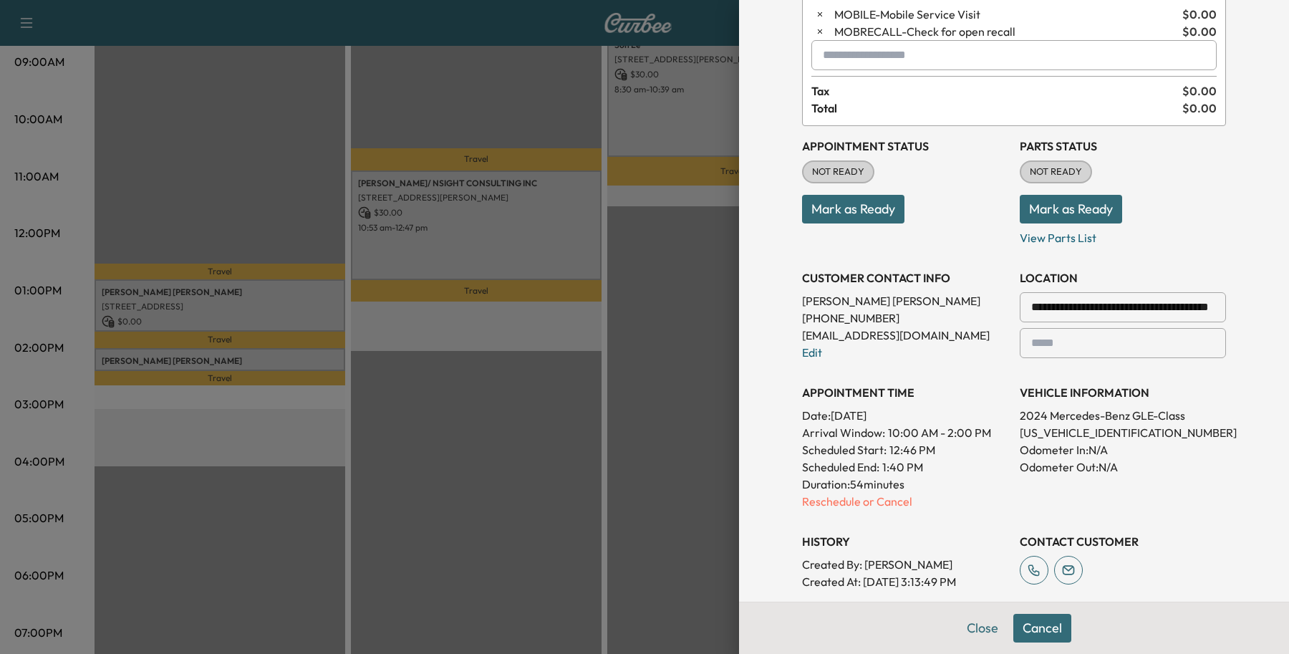
click at [879, 332] on p "josephbolynch@gmail.com" at bounding box center [905, 335] width 206 height 17
click at [804, 352] on link "Edit" at bounding box center [812, 352] width 20 height 14
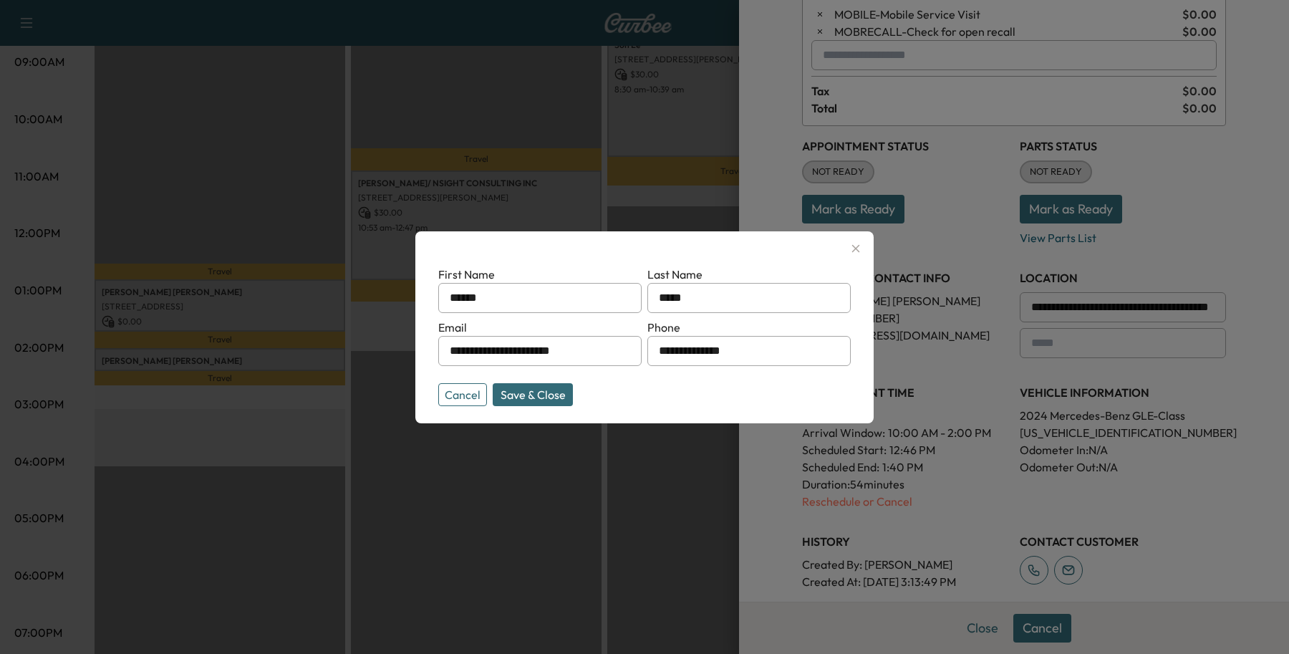
click at [773, 367] on form "**********" at bounding box center [644, 333] width 412 height 135
drag, startPoint x: 778, startPoint y: 359, endPoint x: 263, endPoint y: 366, distance: 514.9
click at [263, 365] on div "**********" at bounding box center [644, 327] width 1289 height 654
type input "**********"
click at [550, 394] on button "Save & Close" at bounding box center [533, 394] width 80 height 23
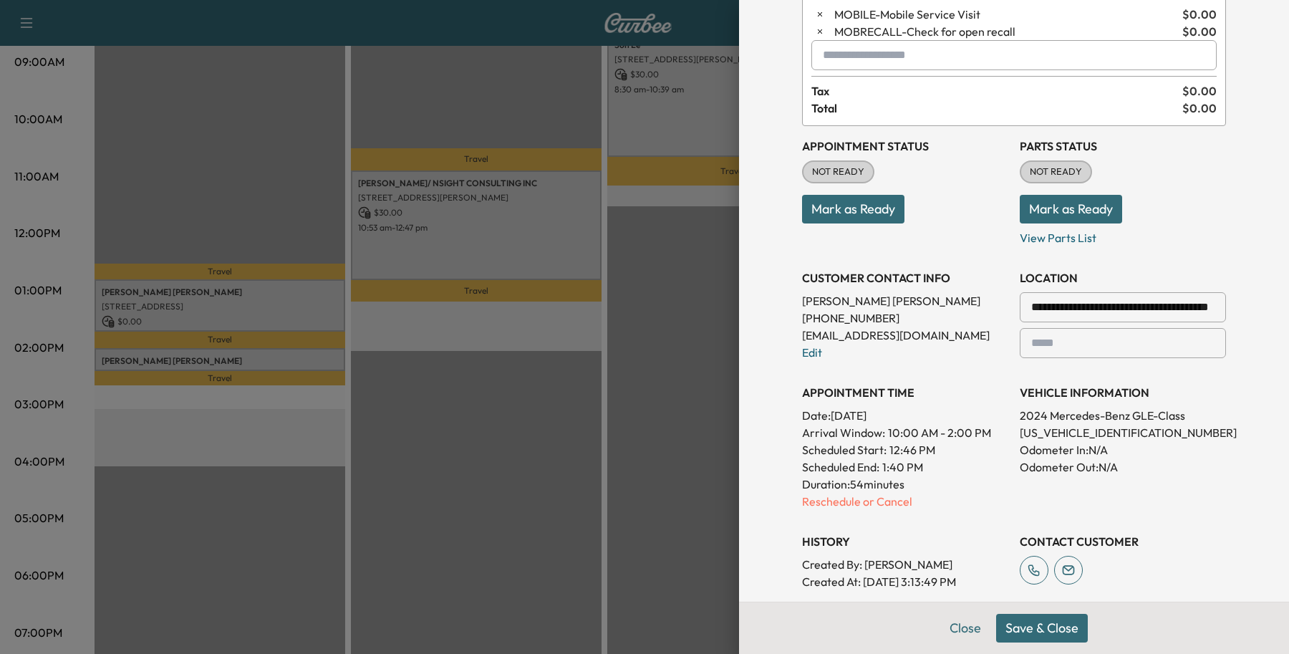
click at [996, 621] on button "Save & Close" at bounding box center [1042, 628] width 92 height 29
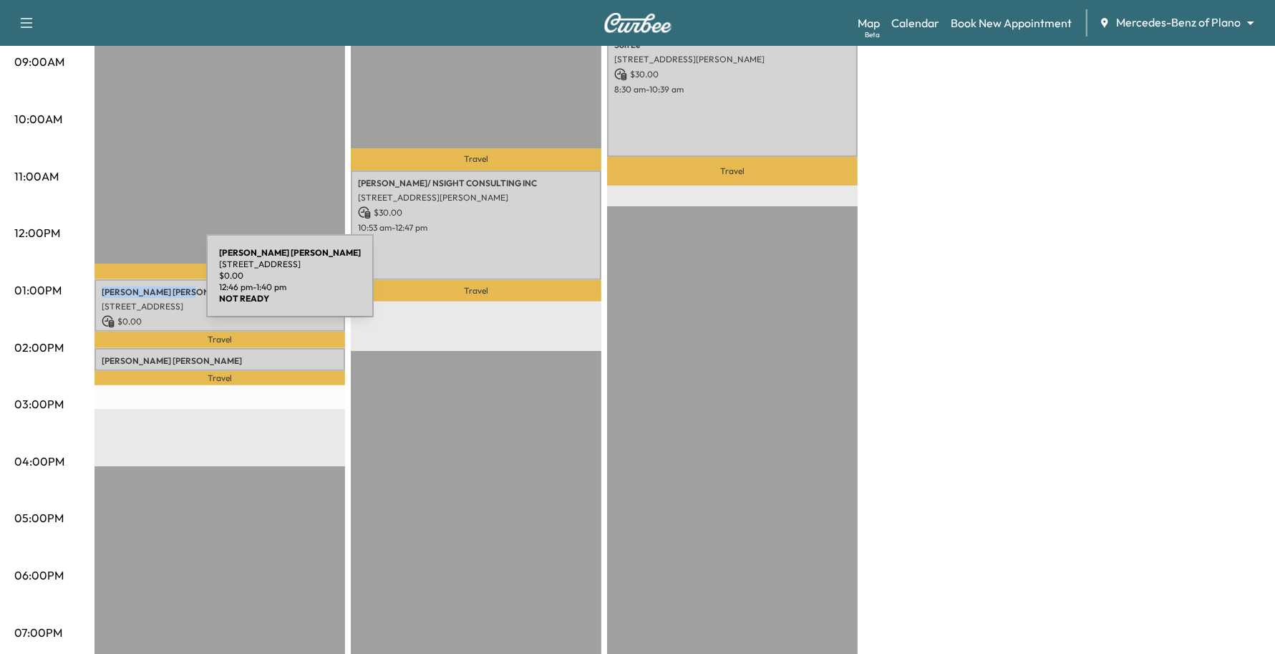
drag, startPoint x: 172, startPoint y: 288, endPoint x: 99, endPoint y: 284, distance: 73.1
click at [99, 284] on div "Joseph Lynch 11110 RUSSWOOD CIR, DALLAS, TX 75229, USA $ 0.00 12:46 pm - 1:40 pm" at bounding box center [220, 305] width 251 height 52
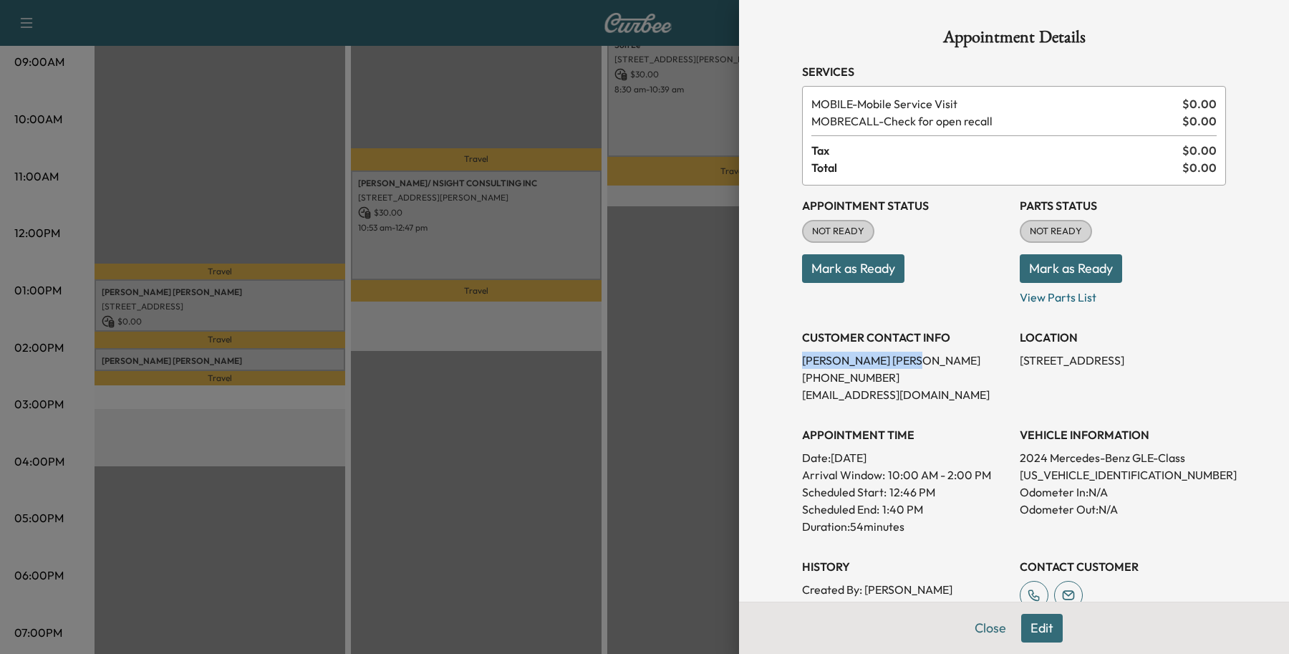
drag, startPoint x: 102, startPoint y: 284, endPoint x: 788, endPoint y: 351, distance: 690.0
click at [802, 351] on div "CUSTOMER CONTACT INFO Joseph Lynch (214) 733-1984 josephbolynch@gmail.com" at bounding box center [905, 360] width 206 height 86
copy p "Joseph Lynch"
click at [1106, 412] on div "Appointment Status NOT READY Mark as Ready Parts Status NOT READY Mark as Ready…" at bounding box center [1014, 417] width 424 height 464
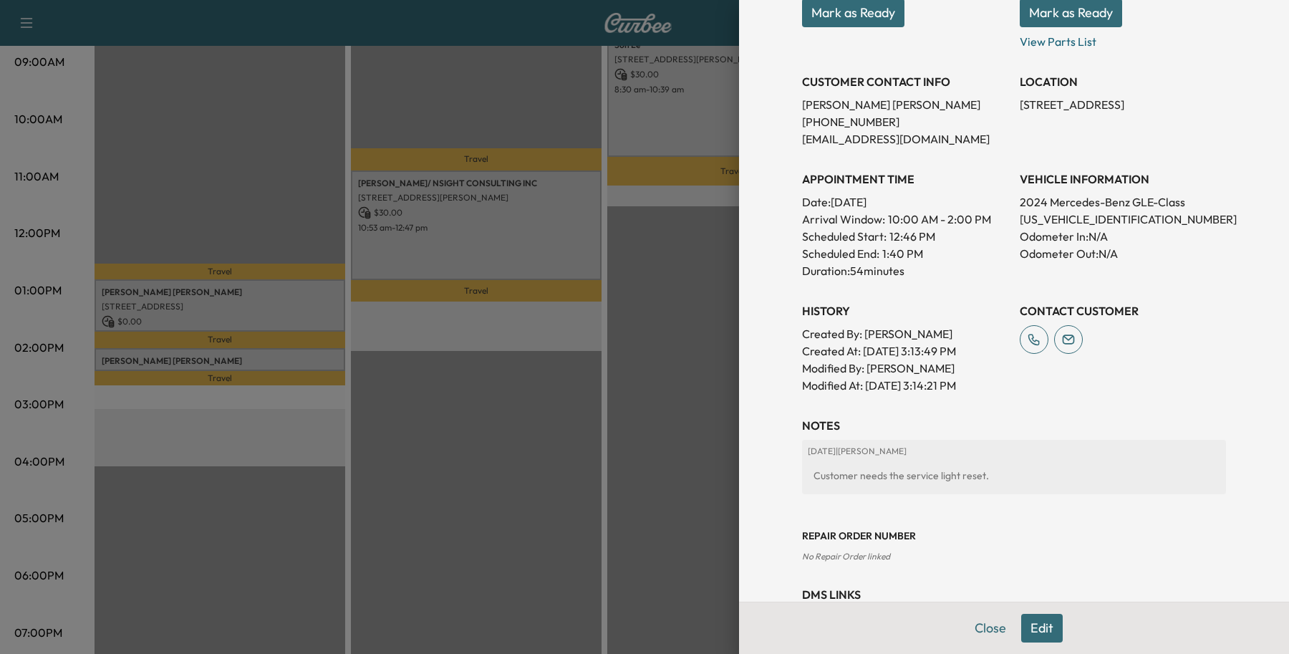
scroll to position [269, 0]
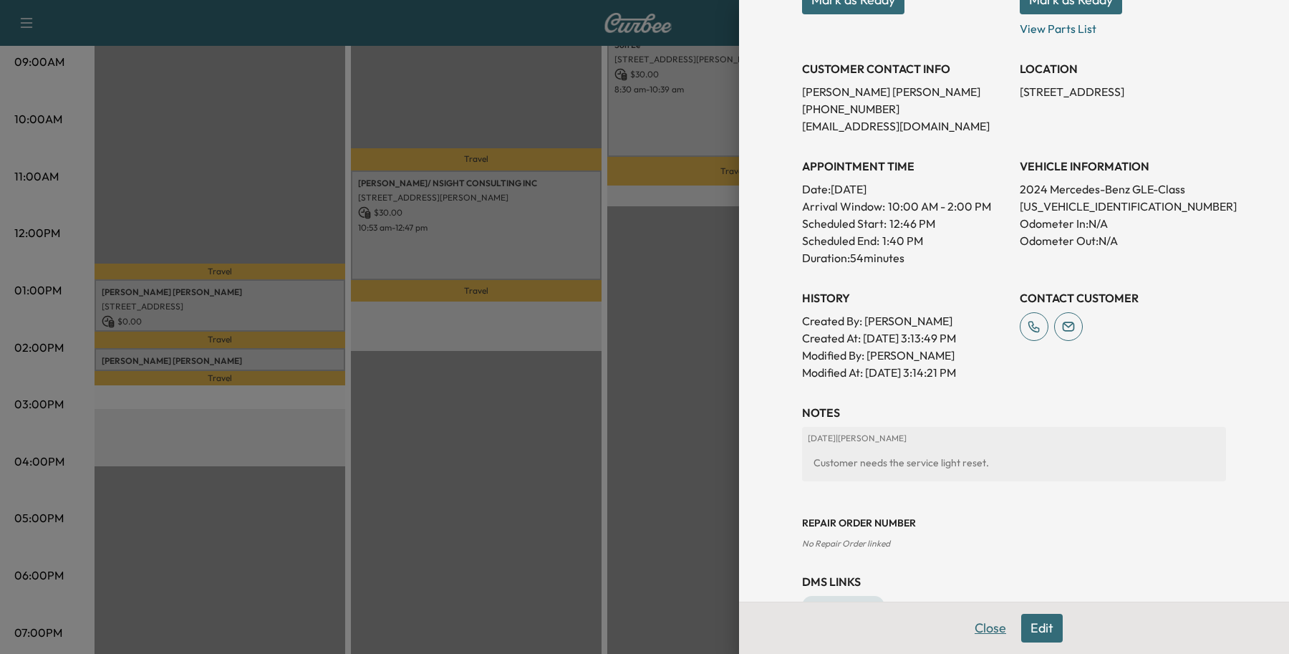
click at [989, 629] on button "Close" at bounding box center [990, 628] width 50 height 29
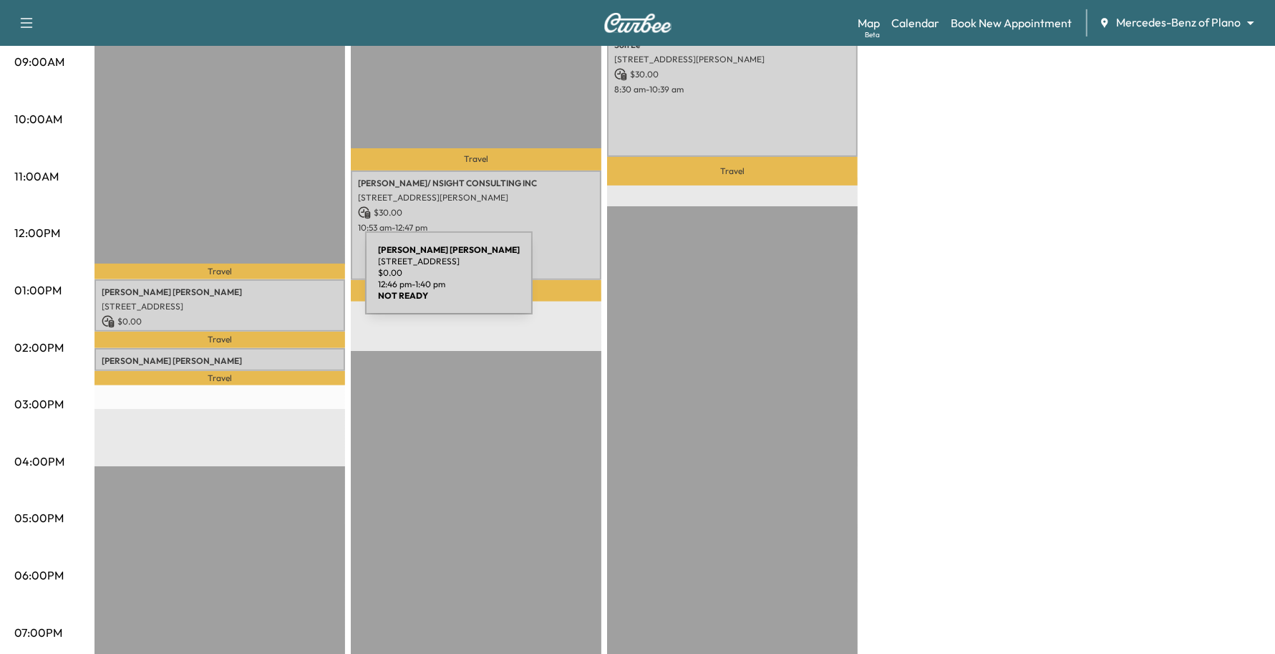
click at [258, 286] on p "Joseph Lynch" at bounding box center [220, 291] width 236 height 11
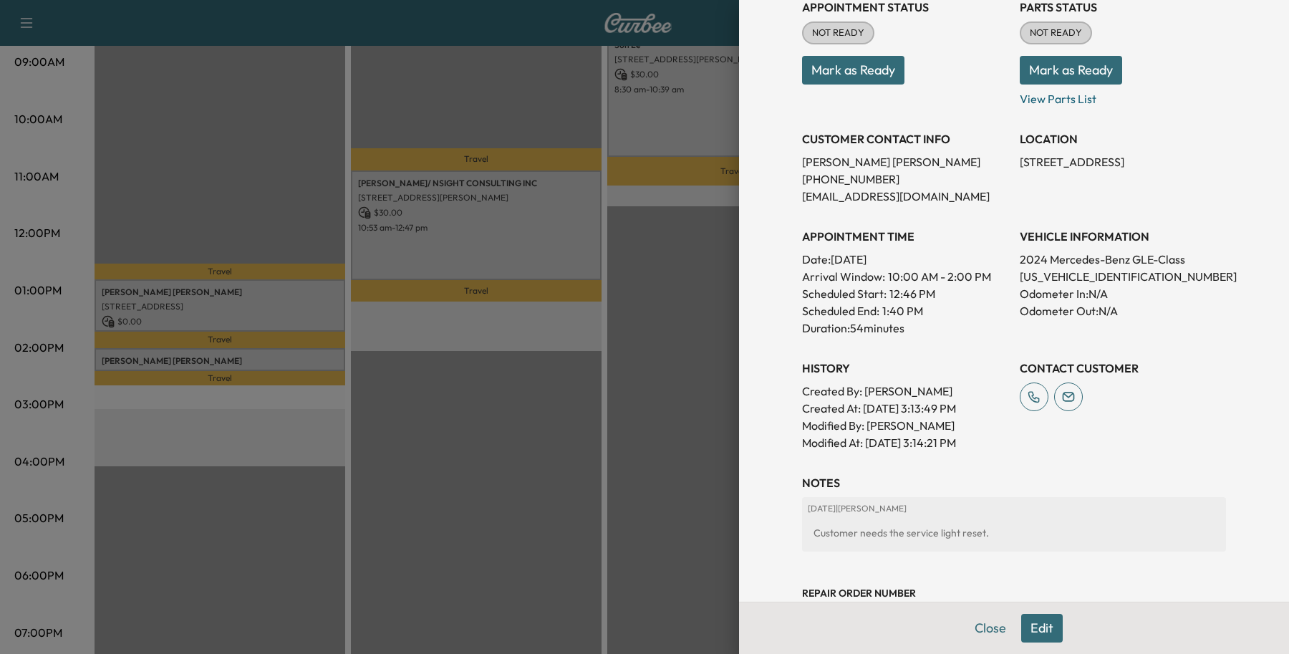
scroll to position [312, 0]
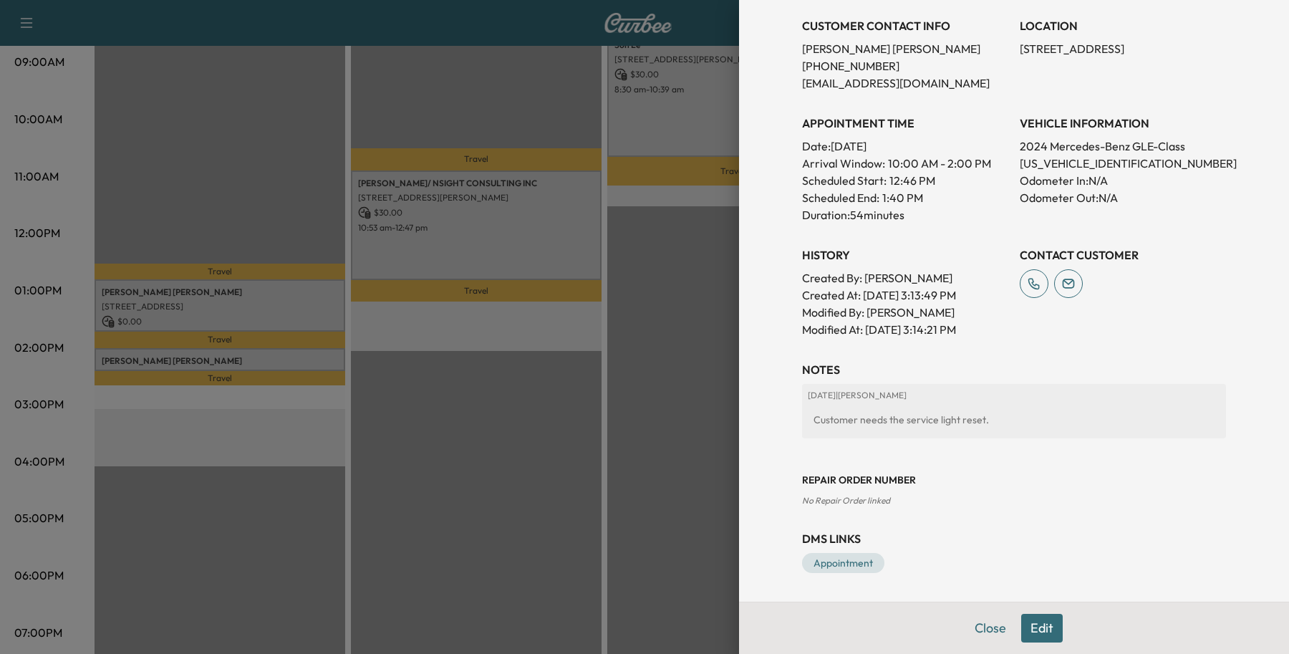
click at [904, 428] on div "Customer needs the service light reset." at bounding box center [1014, 420] width 412 height 26
click at [1032, 637] on button "Edit" at bounding box center [1042, 628] width 42 height 29
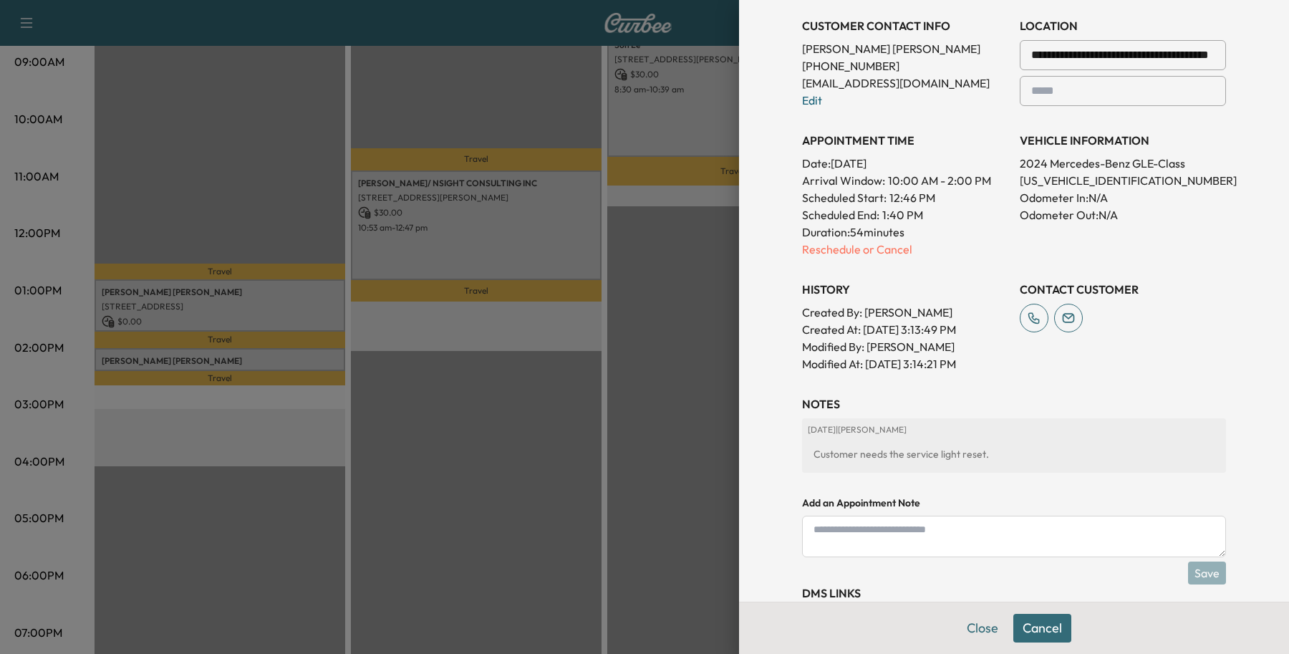
click at [1001, 462] on div "Customer needs the service light reset." at bounding box center [1014, 454] width 412 height 26
click at [996, 516] on textarea at bounding box center [1014, 537] width 424 height 42
type textarea "**********"
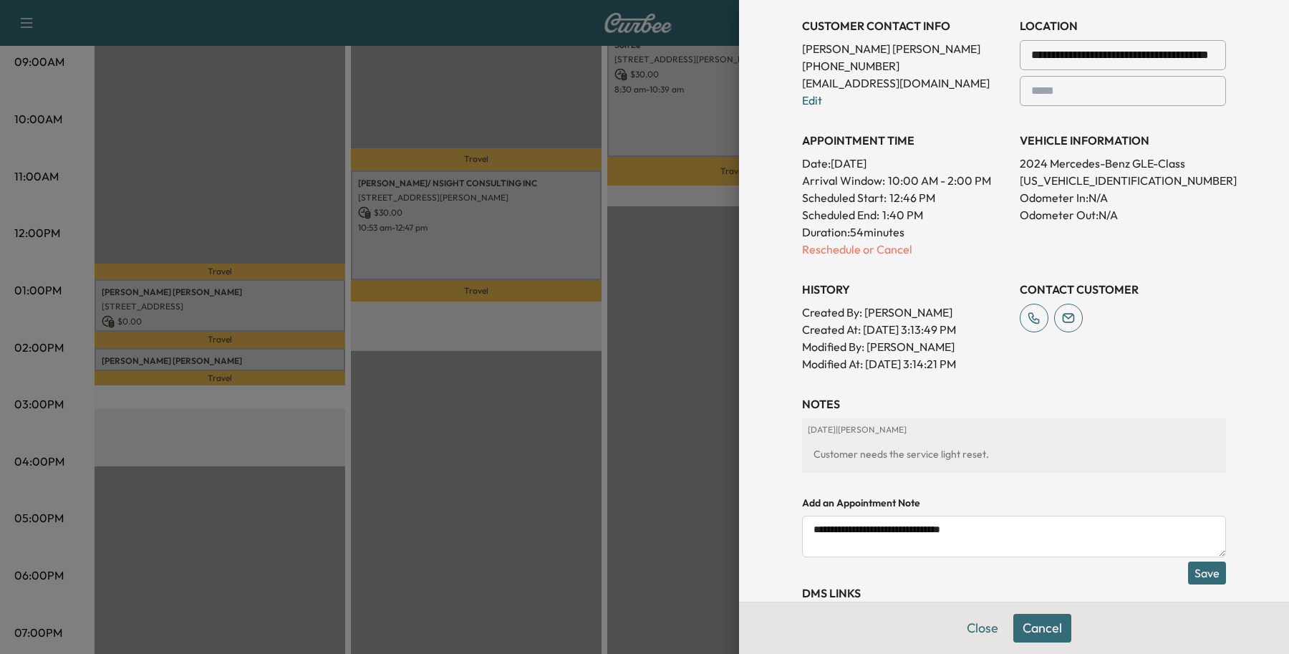
click at [1190, 569] on button "Save" at bounding box center [1207, 572] width 38 height 23
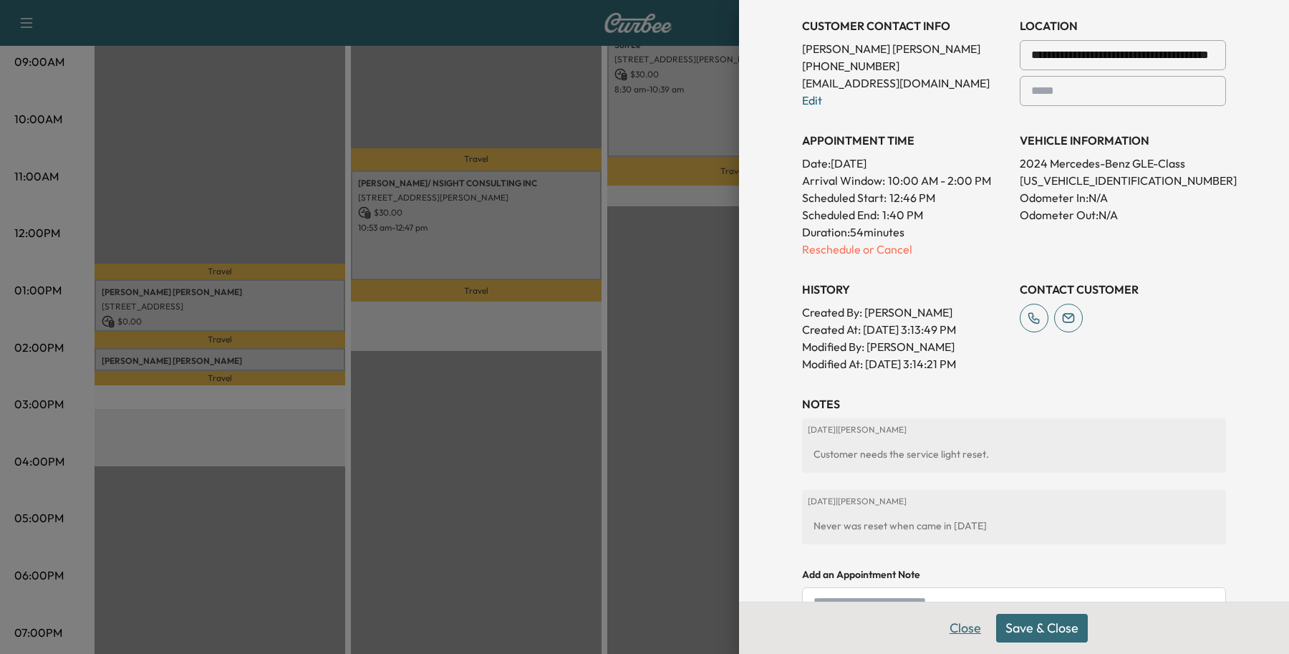
click at [946, 629] on button "Close" at bounding box center [965, 628] width 50 height 29
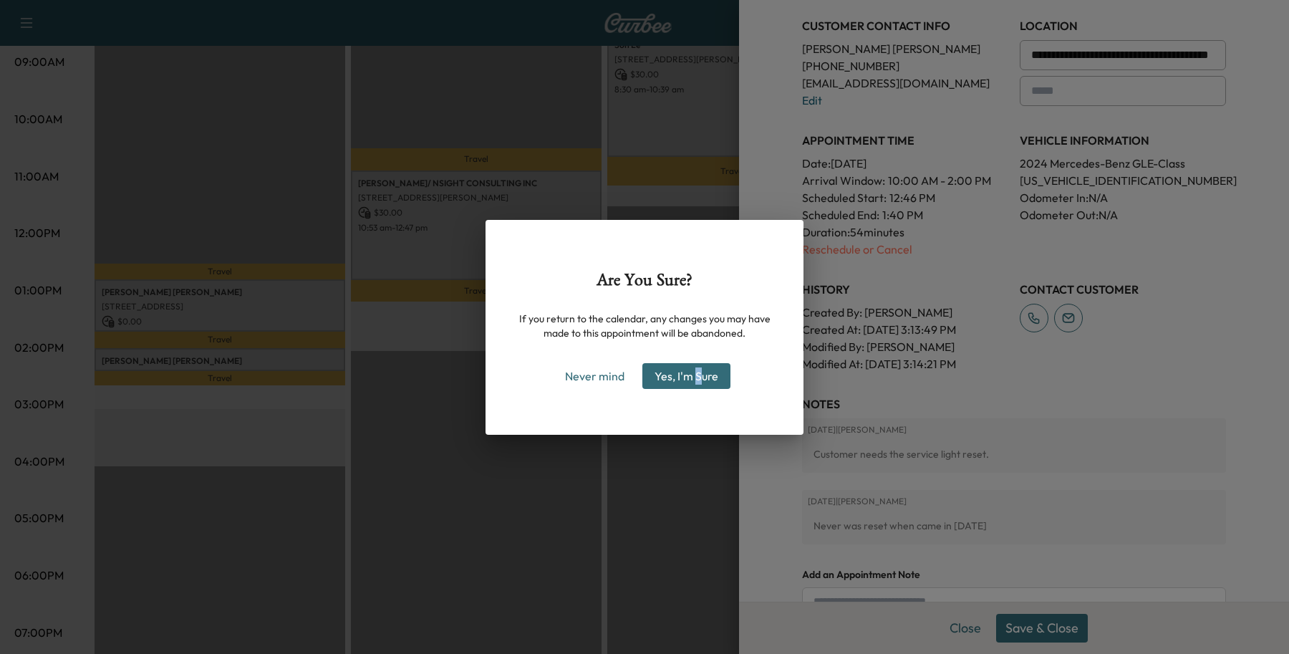
click at [700, 431] on div "Are You Sure? If you return to the calendar, any changes you may have made to t…" at bounding box center [645, 327] width 318 height 215
click at [607, 380] on button "Never mind" at bounding box center [595, 375] width 72 height 23
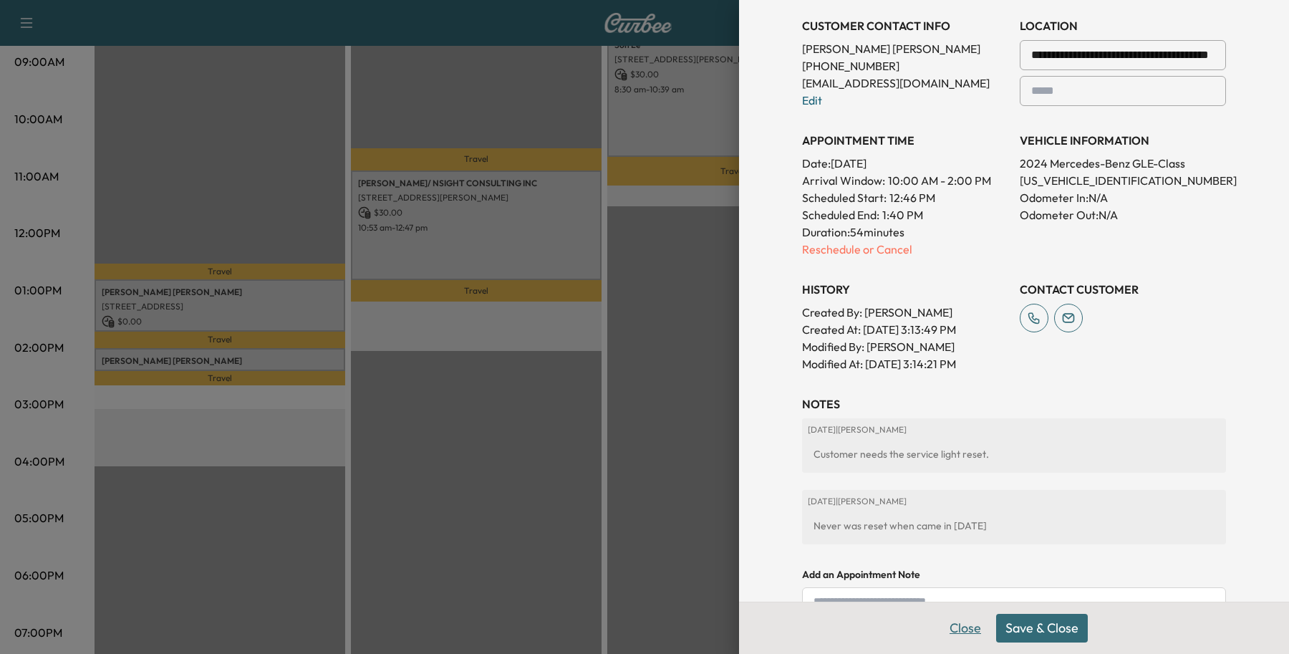
click at [940, 623] on button "Close" at bounding box center [965, 628] width 50 height 29
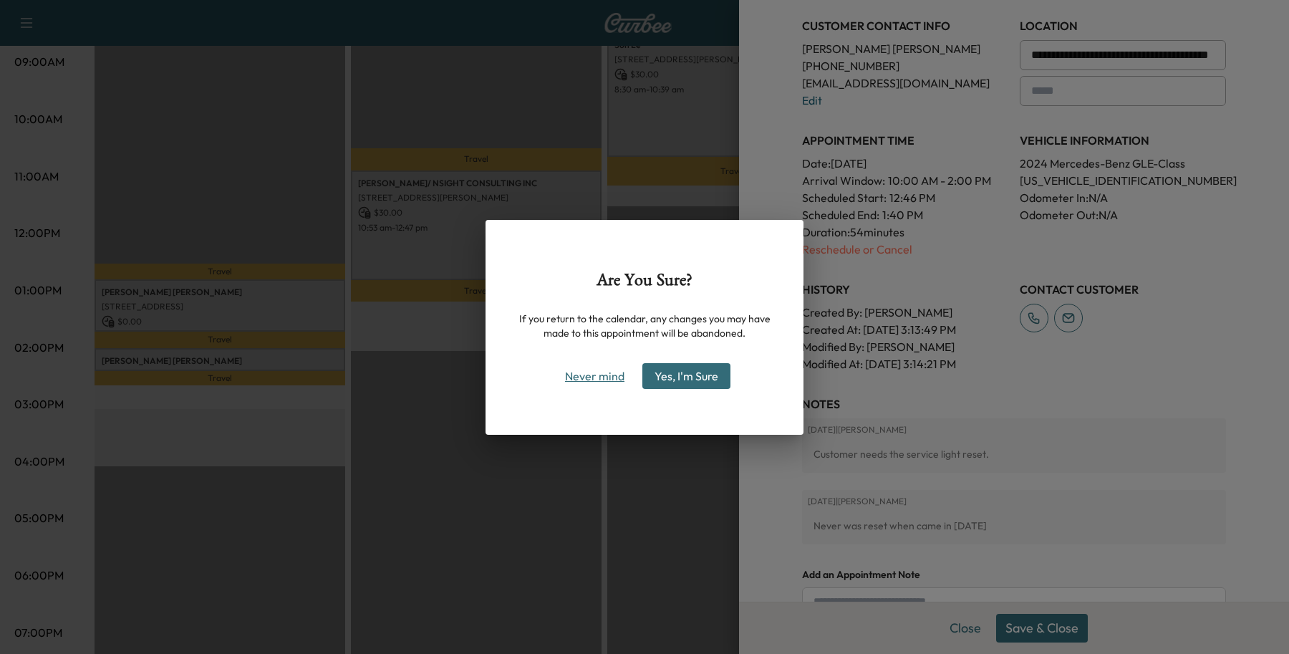
click at [577, 375] on button "Never mind" at bounding box center [595, 375] width 72 height 23
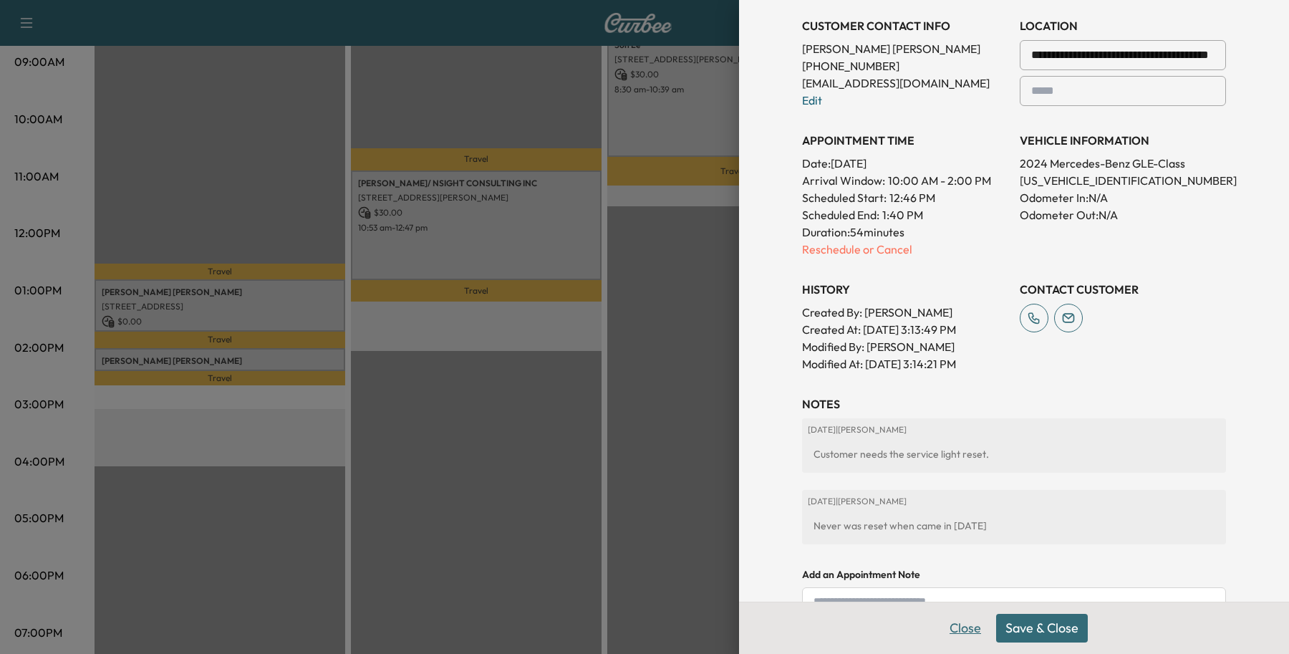
click at [963, 624] on button "Close" at bounding box center [965, 628] width 50 height 29
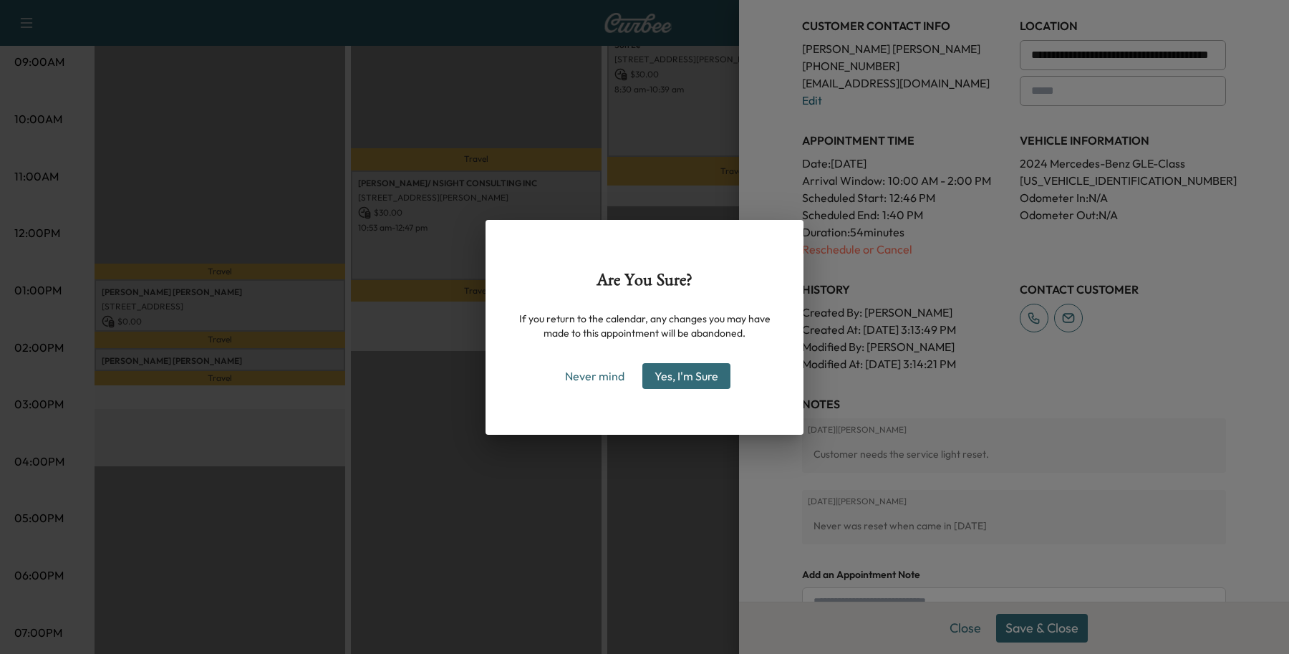
click at [652, 380] on button "Yes, I'm Sure" at bounding box center [686, 376] width 88 height 26
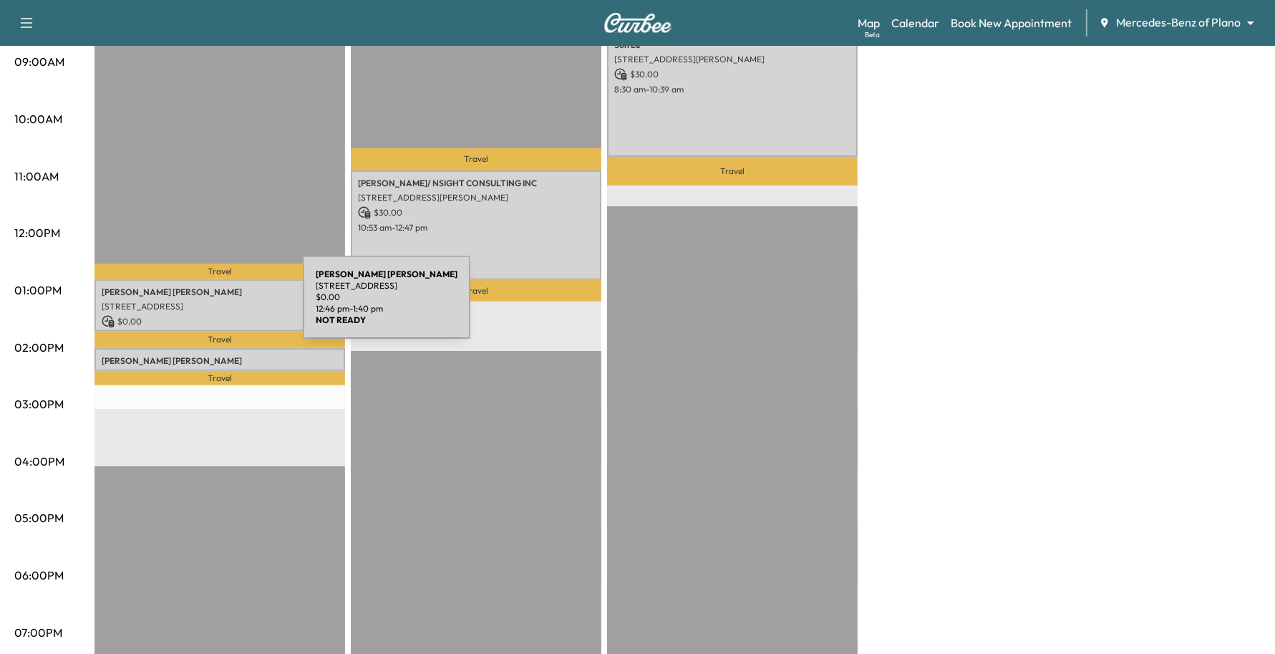
click at [195, 306] on p "11110 RUSSWOOD CIR, DALLAS, TX 75229, USA" at bounding box center [220, 306] width 236 height 11
